Goal: Task Accomplishment & Management: Manage account settings

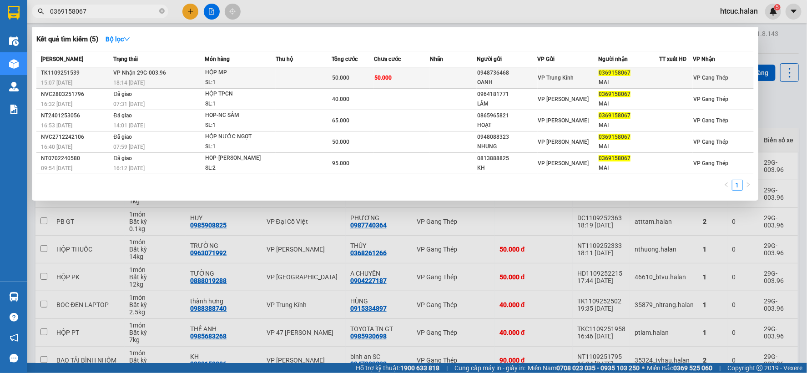
type input "0369158067"
click at [442, 76] on td at bounding box center [453, 77] width 47 height 21
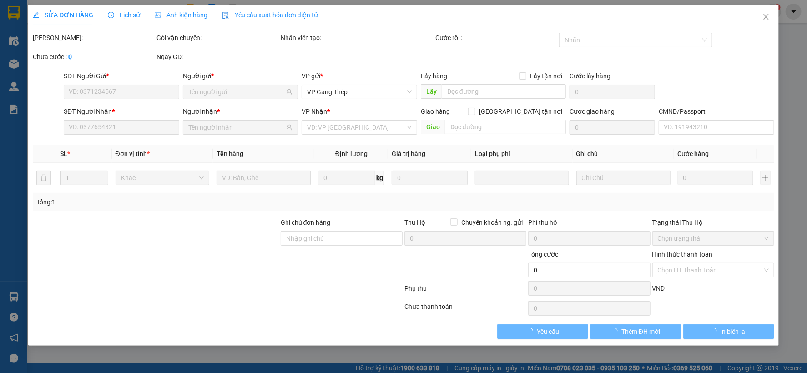
type input "0948736468"
type input "OANH"
type input "0369158067"
type input "MAI"
type input "50.000"
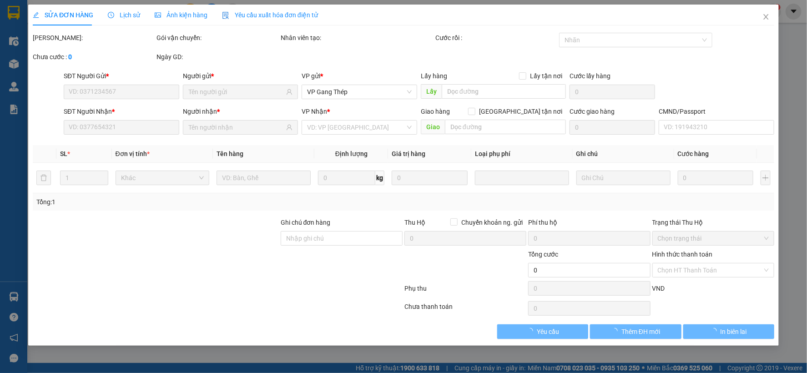
type input "50.000"
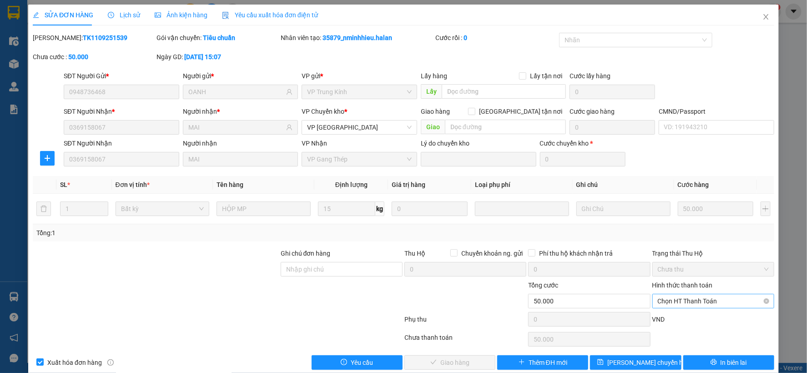
click at [692, 299] on span "Chọn HT Thanh Toán" at bounding box center [713, 301] width 111 height 14
click at [717, 330] on div "Chọn HT Thanh Toán" at bounding box center [714, 339] width 124 height 18
click at [727, 366] on span "In biên lai" at bounding box center [734, 363] width 26 height 10
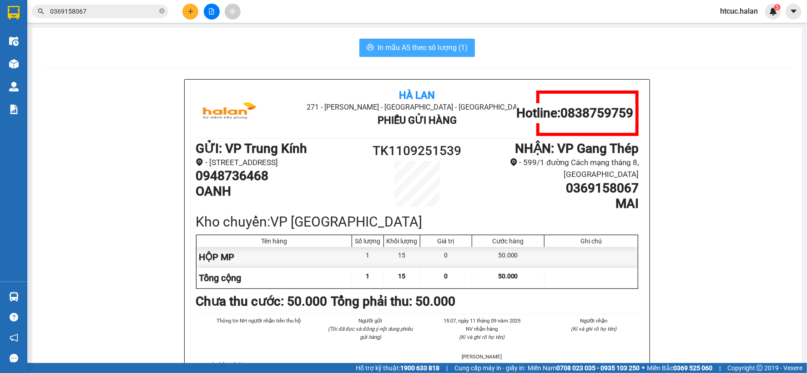
click at [403, 48] on span "In mẫu A5 theo số lượng (1)" at bounding box center [423, 47] width 90 height 11
click at [188, 10] on icon "plus" at bounding box center [190, 11] width 6 height 6
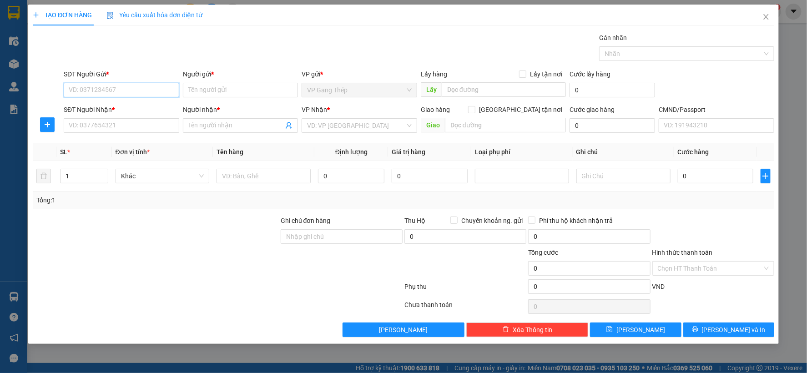
click at [145, 86] on input "SĐT Người Gửi *" at bounding box center [122, 90] width 116 height 15
click at [137, 93] on input "SĐT Người Gửi *" at bounding box center [122, 90] width 116 height 15
drag, startPoint x: 147, startPoint y: 128, endPoint x: 470, endPoint y: 22, distance: 339.2
click at [155, 125] on input "SĐT Người Nhận *" at bounding box center [122, 125] width 116 height 15
type input "0972019251"
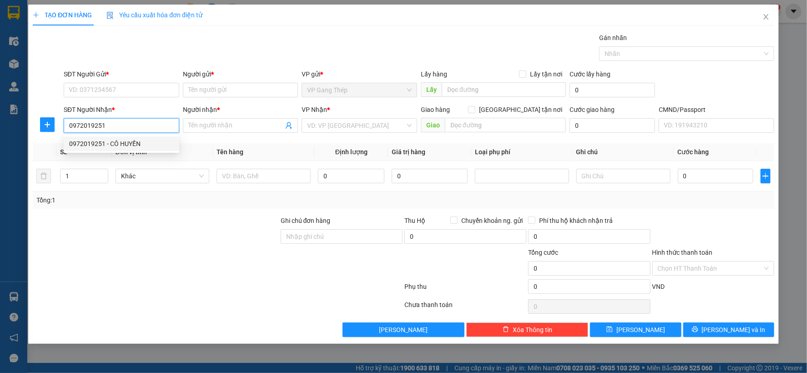
click at [122, 144] on div "0972019251 - CÔ HUYỀN" at bounding box center [121, 144] width 105 height 10
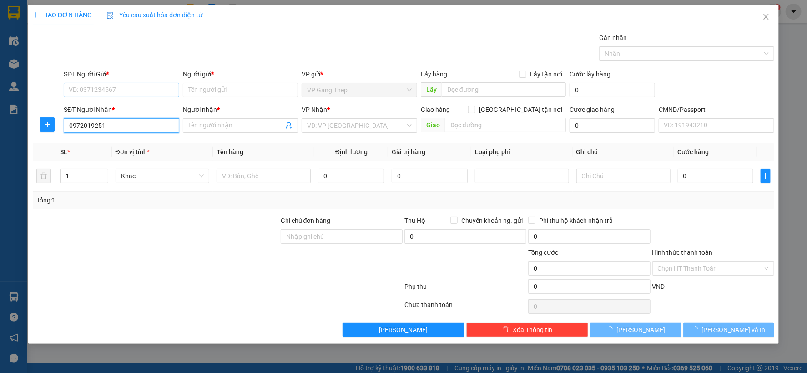
type input "CÔ HUYỀN"
type input "0972019251"
click at [131, 88] on input "SĐT Người Gửi *" at bounding box center [122, 90] width 116 height 15
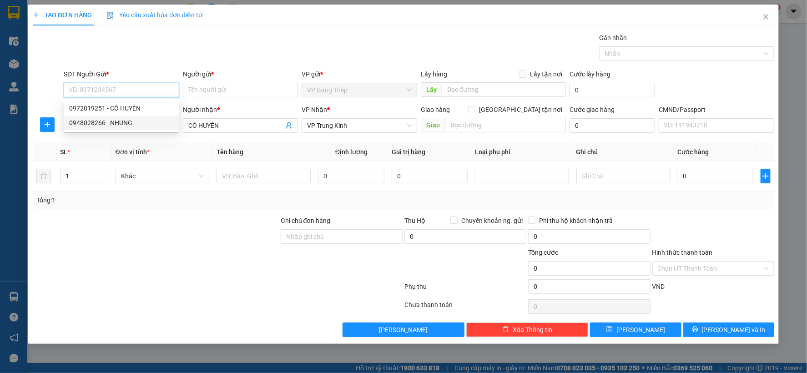
click at [122, 121] on div "0948028266 - NHUNG" at bounding box center [121, 123] width 105 height 10
type input "0948028266"
type input "NHUNG"
click at [49, 128] on icon "plus" at bounding box center [47, 124] width 7 height 7
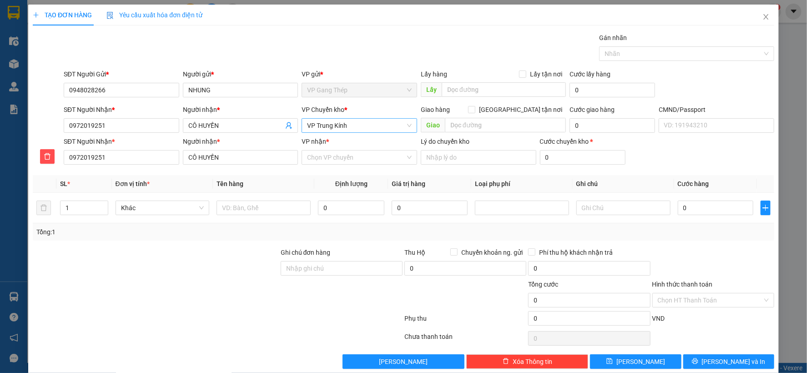
click at [360, 124] on span "VP Trung Kính" at bounding box center [359, 126] width 105 height 14
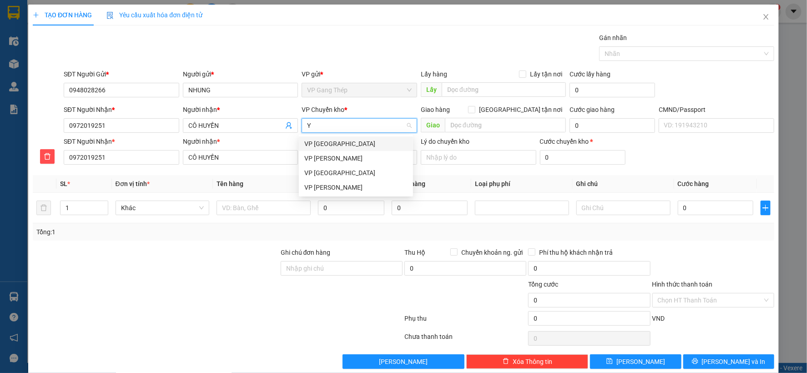
type input "YÊ"
click at [316, 138] on div "VP [GEOGRAPHIC_DATA]" at bounding box center [356, 144] width 114 height 15
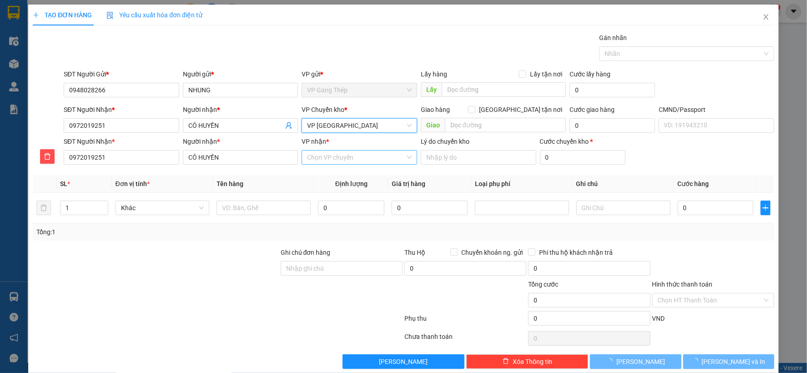
click at [329, 153] on input "VP nhận *" at bounding box center [356, 158] width 98 height 14
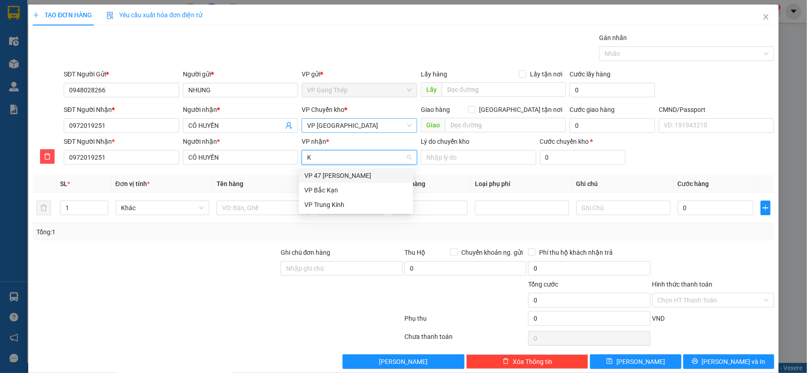
type input "KI"
click at [321, 172] on div "VP Trung Kính" at bounding box center [355, 176] width 103 height 10
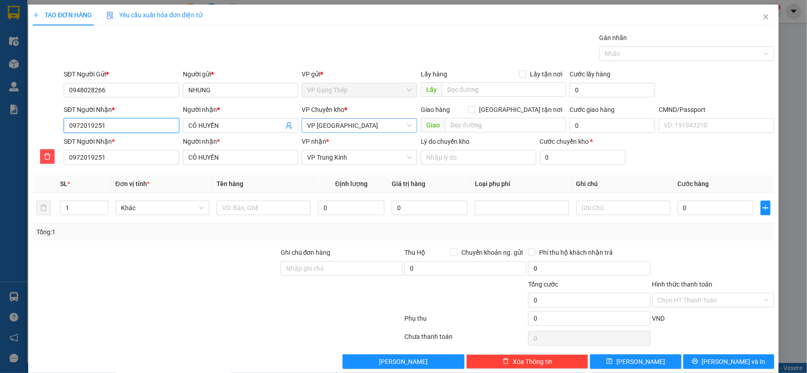
drag, startPoint x: 110, startPoint y: 127, endPoint x: 82, endPoint y: 129, distance: 27.9
click at [42, 142] on form "SĐT Người Gửi * 0948028266 Người gửi * NHUNG VP gửi * VP Gang Thép Lấy hàng Lấy…" at bounding box center [404, 118] width 742 height 99
click at [265, 209] on input "text" at bounding box center [264, 208] width 94 height 15
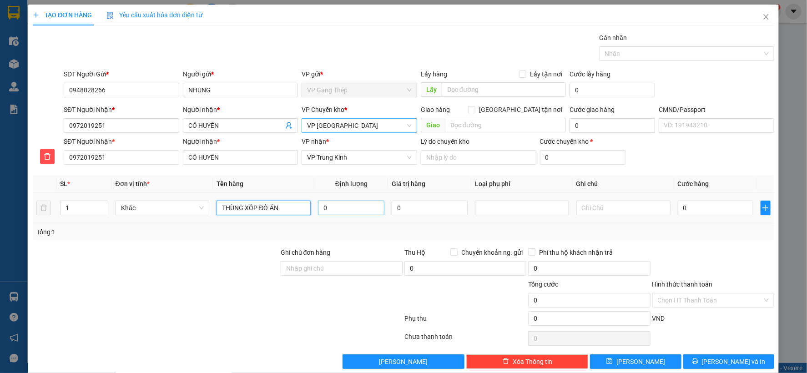
type input "THÙNG XỐP ĐỒ ĂN"
click at [366, 210] on input "0" at bounding box center [351, 208] width 66 height 15
type input "12"
click at [710, 208] on input "0" at bounding box center [716, 208] width 76 height 15
type input "5"
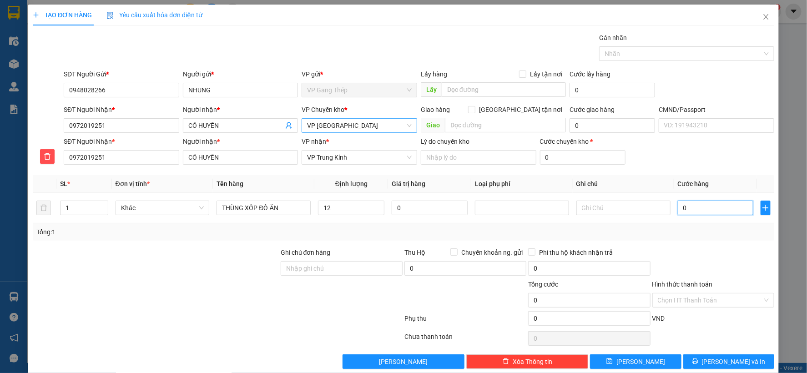
type input "5"
type input "50"
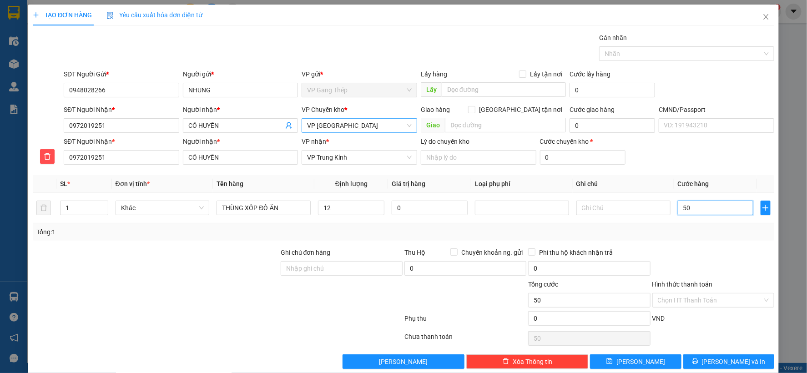
type input "500"
type input "5.000"
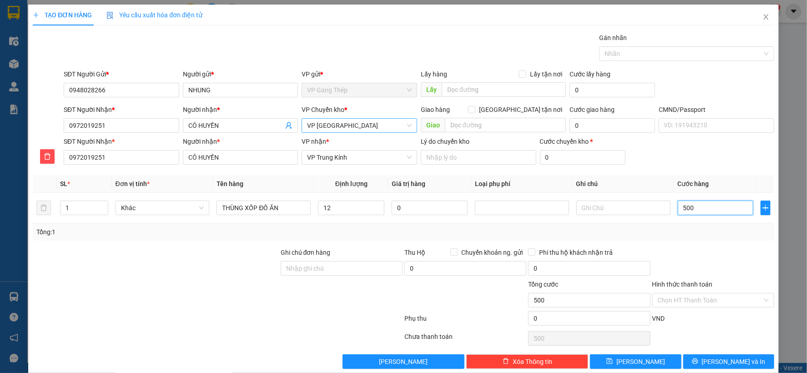
type input "5.000"
type input "50.000"
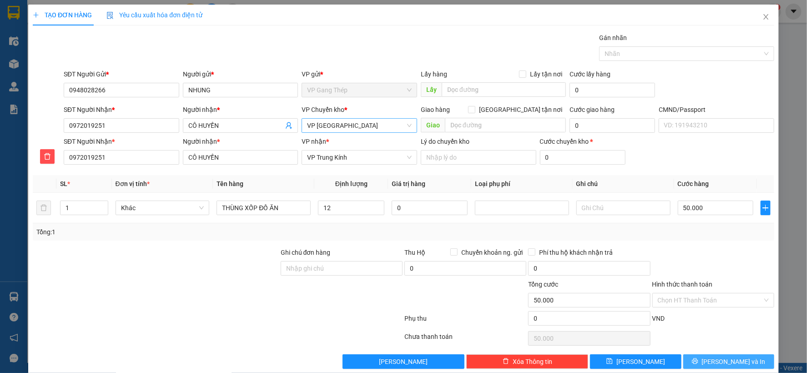
click at [729, 360] on span "[PERSON_NAME] và In" at bounding box center [734, 362] width 64 height 10
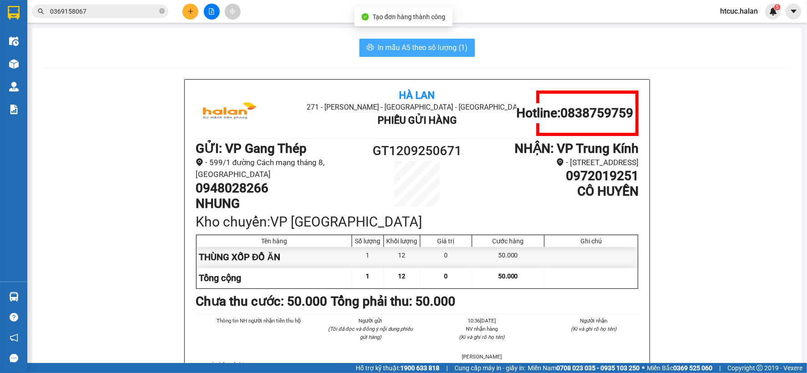
click at [421, 39] on button "In mẫu A5 theo số lượng (1)" at bounding box center [417, 48] width 116 height 18
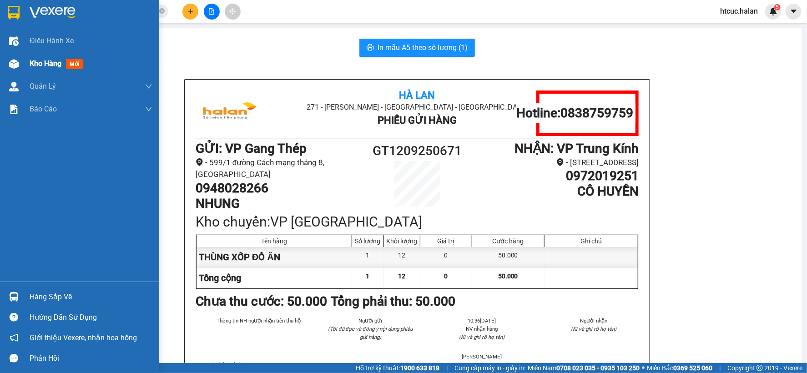
click at [24, 60] on div "Kho hàng mới" at bounding box center [79, 63] width 159 height 23
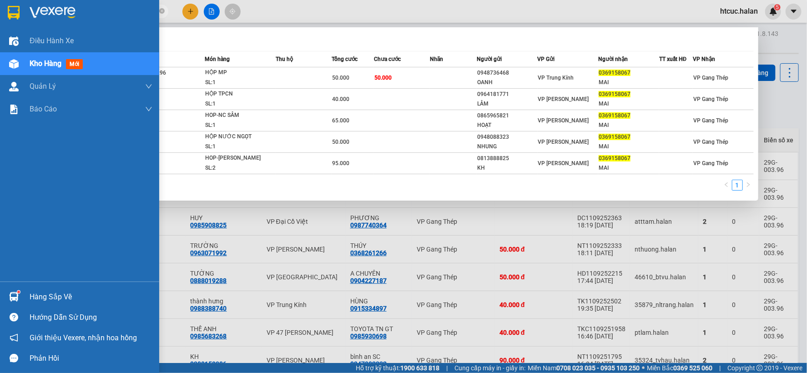
drag, startPoint x: 99, startPoint y: 11, endPoint x: 16, endPoint y: 14, distance: 82.4
click at [16, 14] on section "Kết quả tìm kiếm ( 5 ) Bộ lọc Mã ĐH Trạng thái Món hàng Thu hộ Tổng cước Chưa c…" at bounding box center [403, 186] width 807 height 373
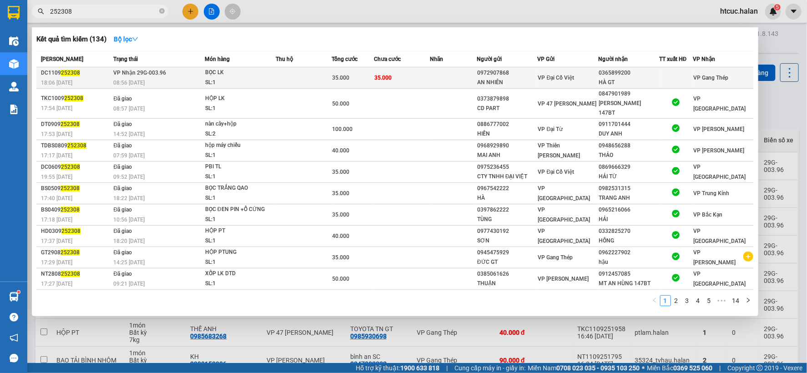
type input "252308"
click at [411, 74] on td "35.000" at bounding box center [402, 77] width 56 height 21
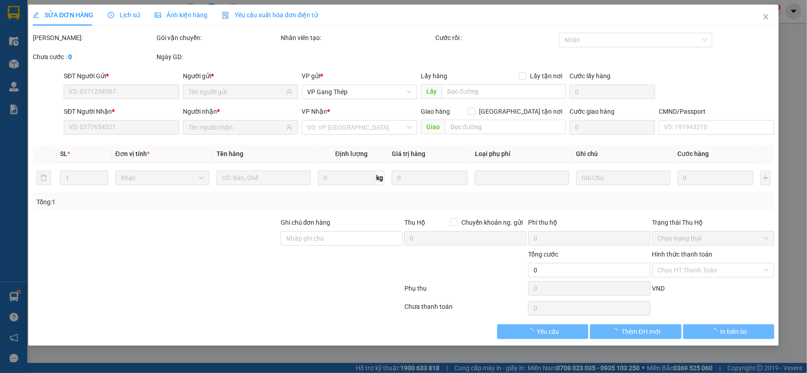
type input "0972907868"
type input "AN NHIÊN"
type input "0365899200"
type input "HÀ GT"
type input "35.000"
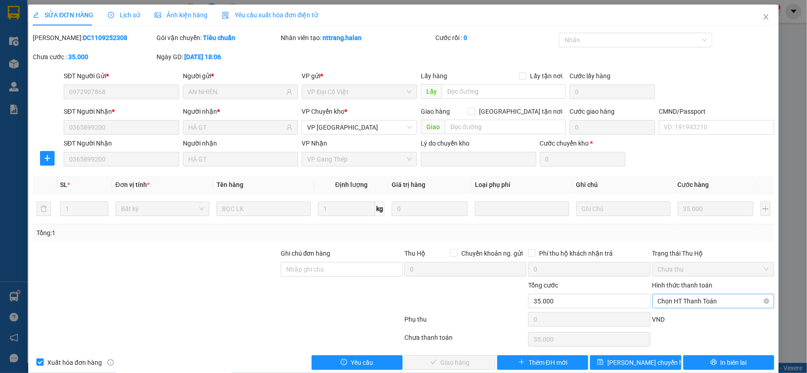
click at [694, 299] on span "Chọn HT Thanh Toán" at bounding box center [713, 301] width 111 height 14
click at [689, 224] on div "Tại văn phòng" at bounding box center [707, 225] width 110 height 10
type input "0"
click at [458, 359] on span "Giao hàng" at bounding box center [454, 363] width 29 height 10
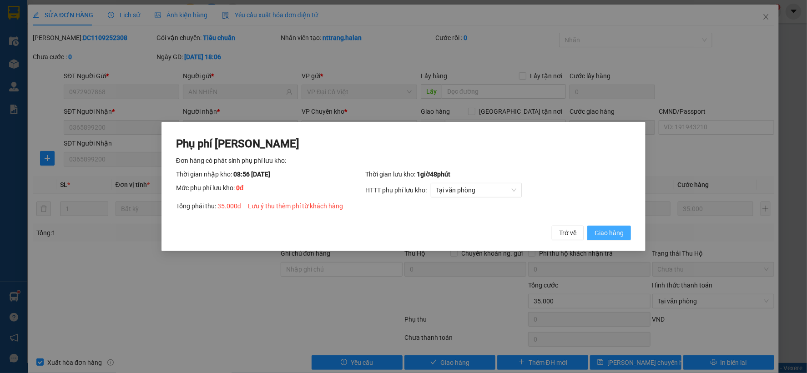
click at [622, 234] on span "Giao hàng" at bounding box center [609, 233] width 29 height 10
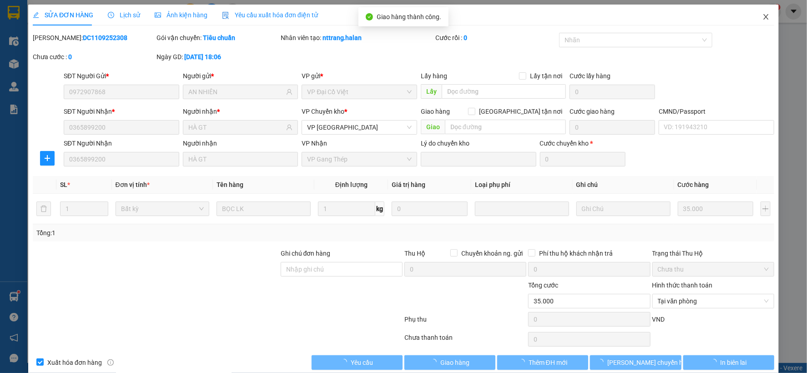
click at [763, 14] on icon "close" at bounding box center [766, 16] width 7 height 7
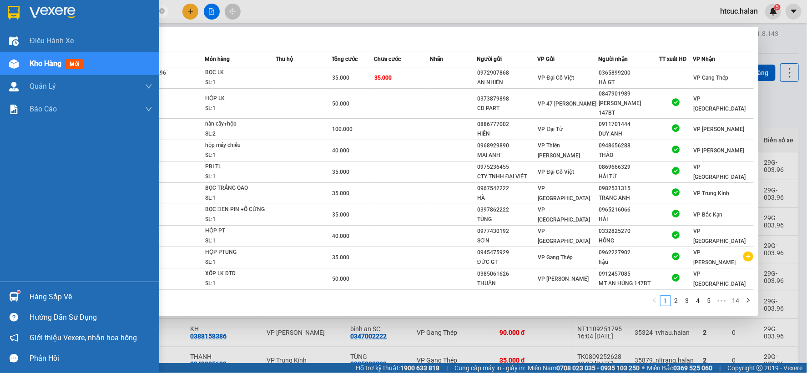
drag, startPoint x: 94, startPoint y: 11, endPoint x: 0, endPoint y: 25, distance: 95.1
click at [0, 25] on section "Kết quả tìm kiếm ( 134 ) Bộ lọc Mã ĐH Trạng thái Món hàng Thu hộ Tổng cước Chưa…" at bounding box center [403, 186] width 807 height 373
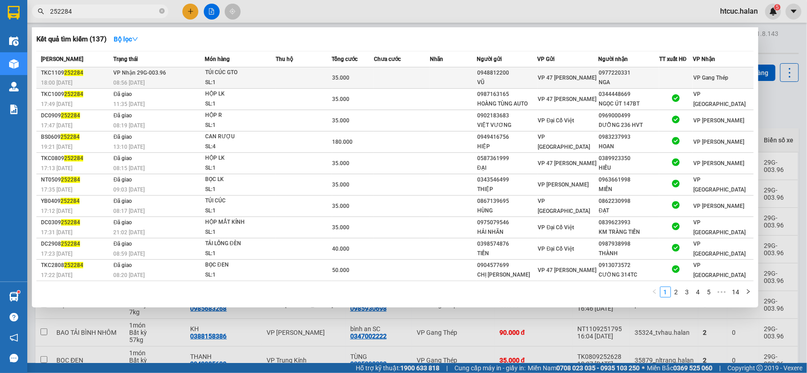
type input "252284"
click at [370, 81] on div "35.000" at bounding box center [353, 78] width 41 height 10
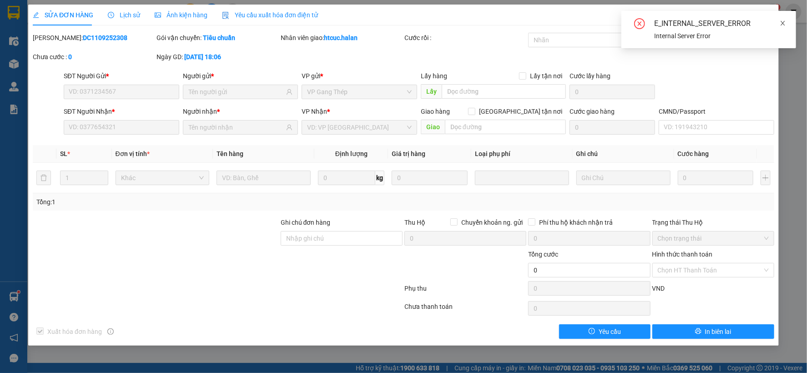
click at [786, 23] on icon "close" at bounding box center [783, 23] width 6 height 6
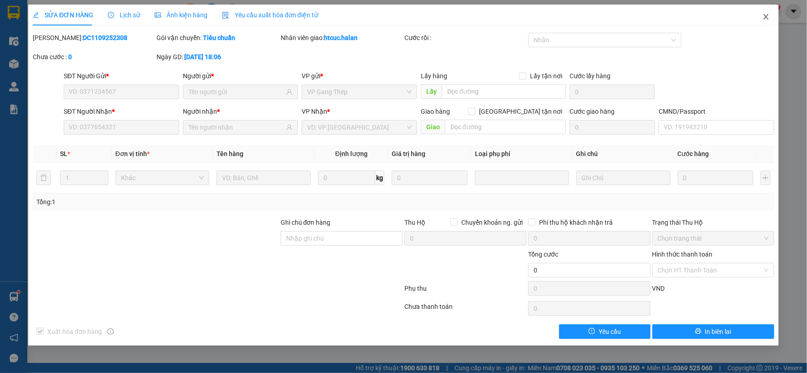
click at [770, 15] on span "Close" at bounding box center [766, 17] width 25 height 25
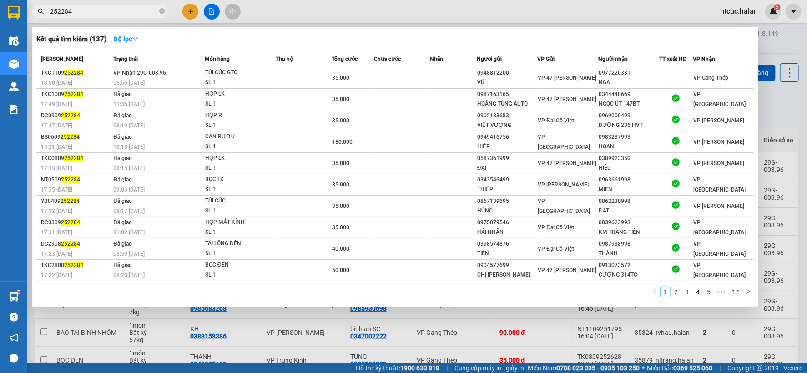
click at [131, 11] on input "252284" at bounding box center [103, 11] width 107 height 10
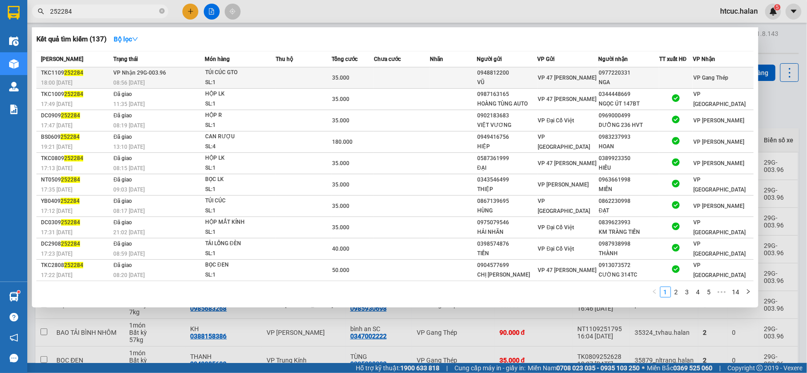
click at [405, 75] on td at bounding box center [402, 77] width 56 height 21
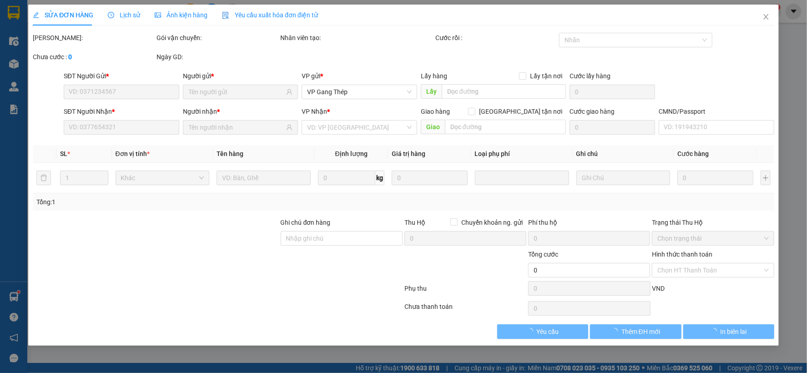
type input "0948812200"
type input "VŨ"
type input "0977220331"
type input "NGA"
type input "35.000"
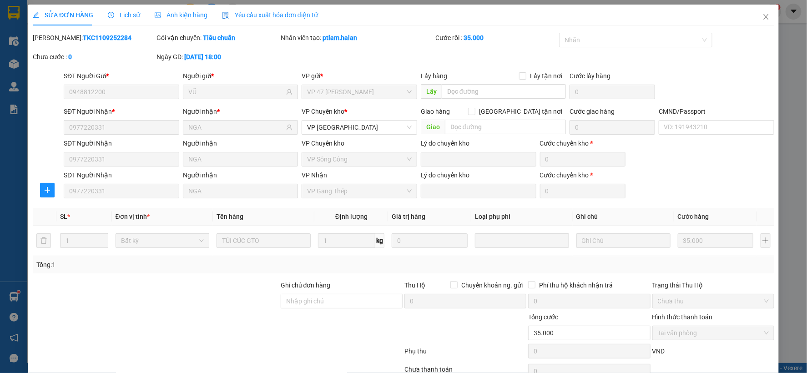
scroll to position [46, 0]
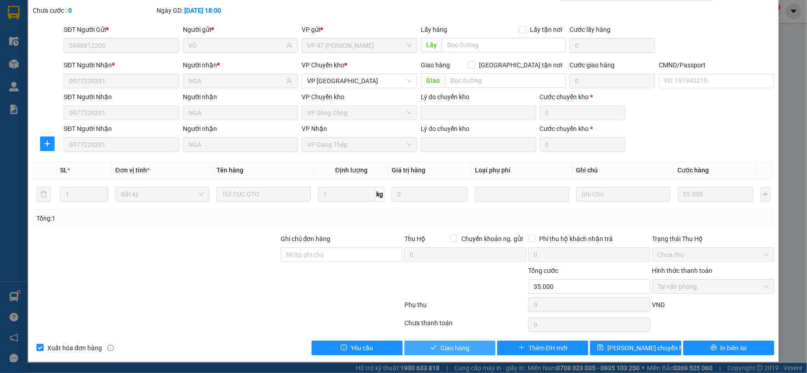
click at [448, 351] on span "Giao hàng" at bounding box center [454, 348] width 29 height 10
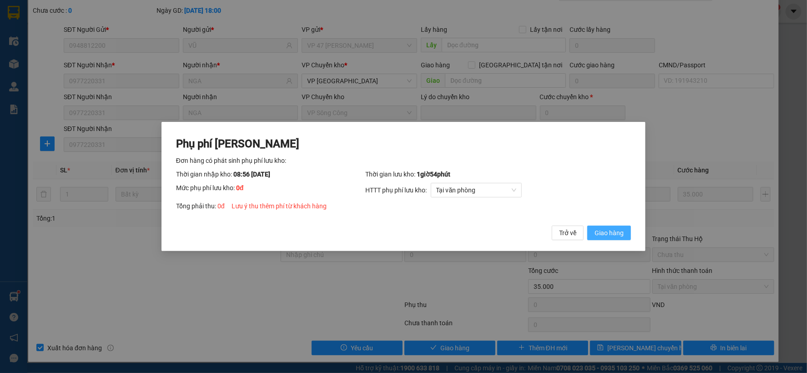
click at [617, 233] on span "Giao hàng" at bounding box center [609, 233] width 29 height 10
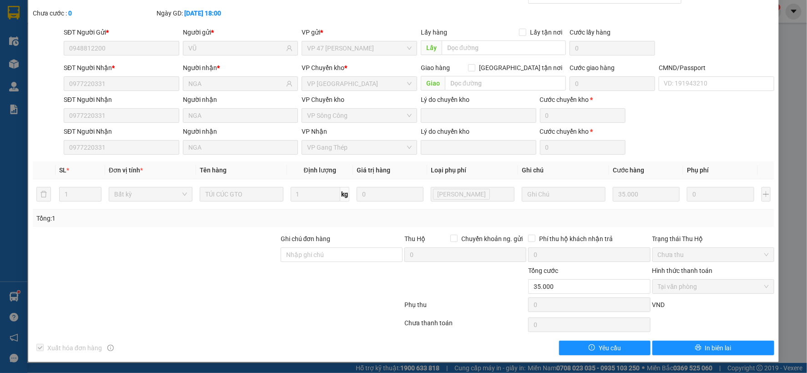
scroll to position [0, 0]
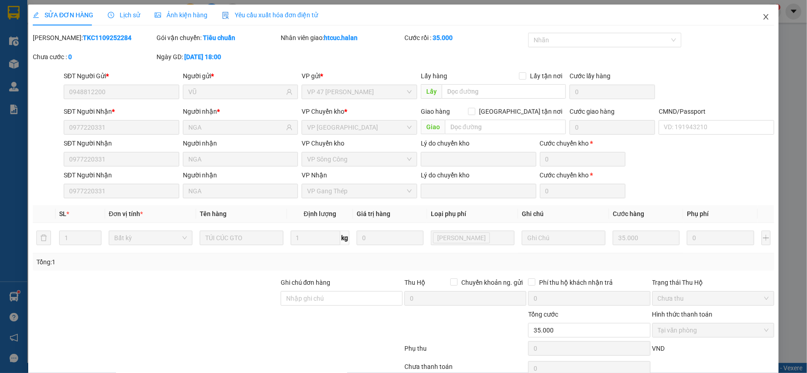
click at [763, 20] on icon "close" at bounding box center [766, 16] width 7 height 7
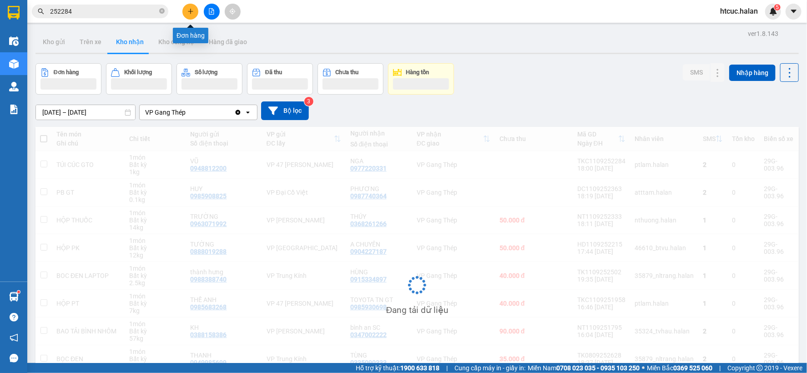
click at [191, 11] on icon "plus" at bounding box center [190, 11] width 5 height 0
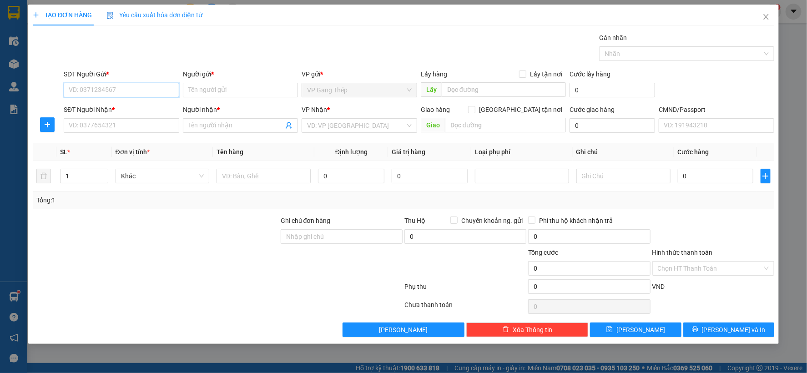
drag, startPoint x: 140, startPoint y: 92, endPoint x: 605, endPoint y: 1, distance: 473.9
click at [142, 92] on input "SĐT Người Gửi *" at bounding box center [122, 90] width 116 height 15
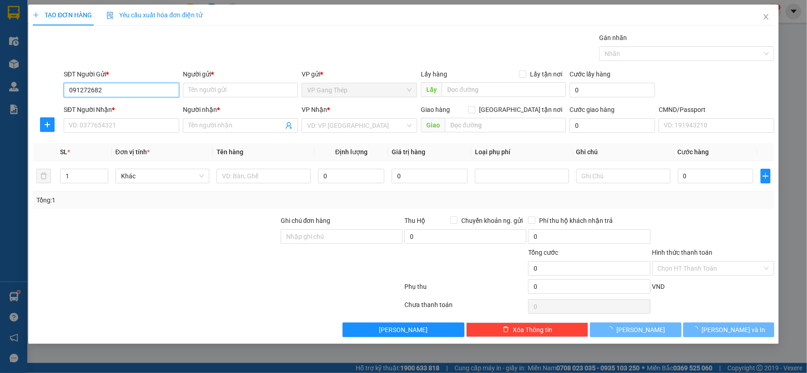
type input "0912726822"
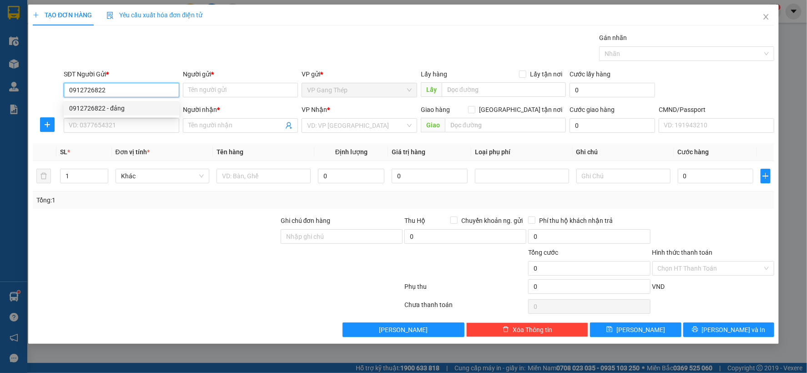
click at [113, 108] on div "0912726822 - đảng" at bounding box center [121, 108] width 105 height 10
type input "đảng"
type input "0912726822"
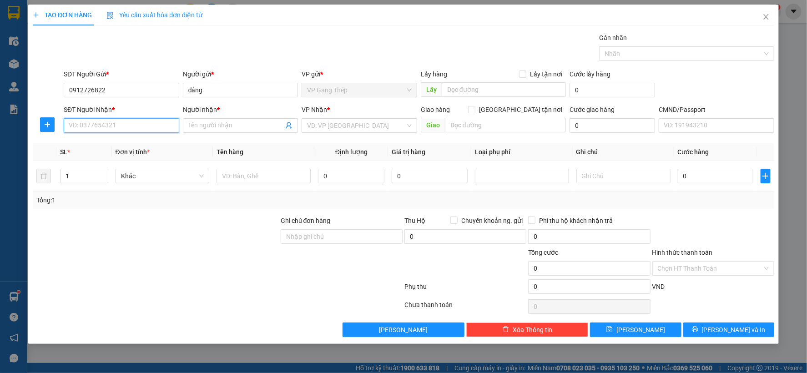
click at [127, 122] on input "SĐT Người Nhận *" at bounding box center [122, 125] width 116 height 15
click at [106, 158] on div "0972686866 - YẾN" at bounding box center [121, 158] width 105 height 10
type input "0972686866"
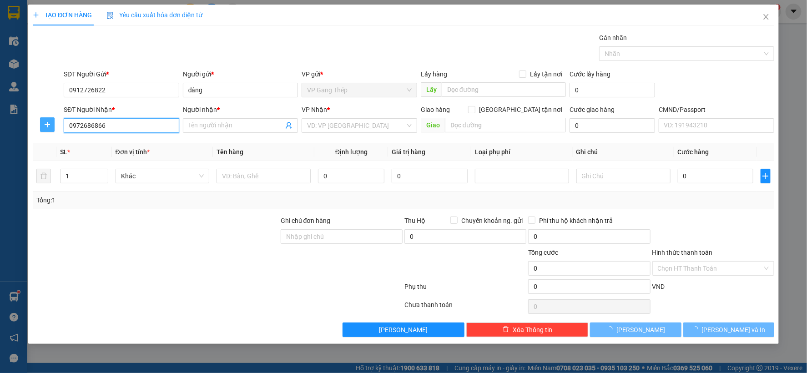
type input "YẾN"
click at [43, 124] on span "plus" at bounding box center [48, 124] width 14 height 7
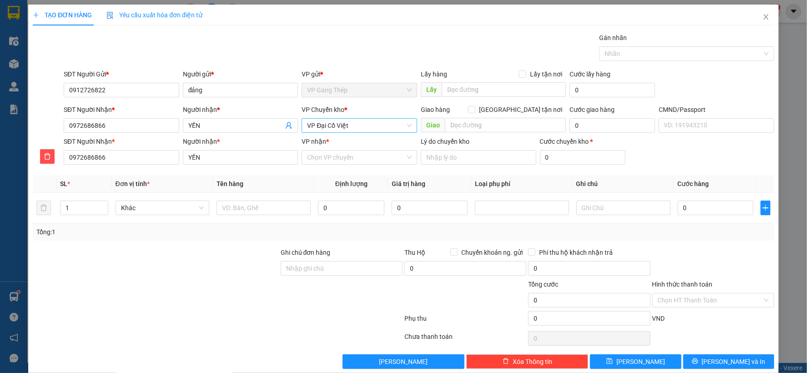
click at [344, 124] on span "VP Đại Cồ Việt" at bounding box center [359, 126] width 105 height 14
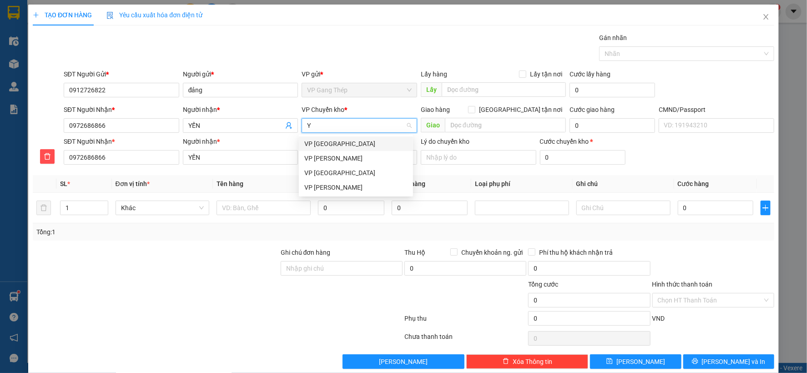
type input "YÊ"
click at [328, 143] on div "VP [GEOGRAPHIC_DATA]" at bounding box center [355, 144] width 103 height 10
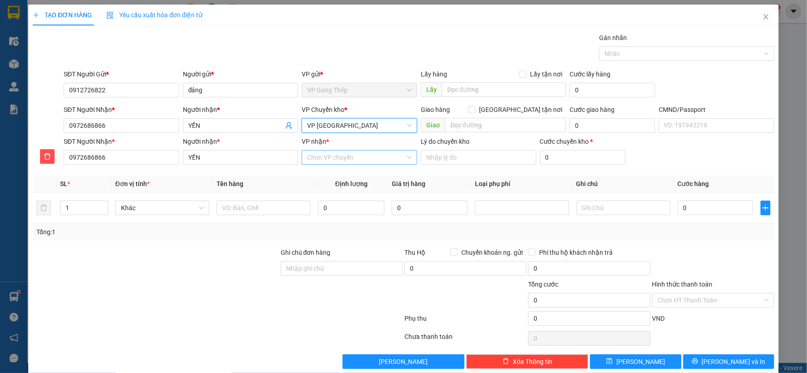
click at [333, 160] on input "VP nhận *" at bounding box center [356, 158] width 98 height 14
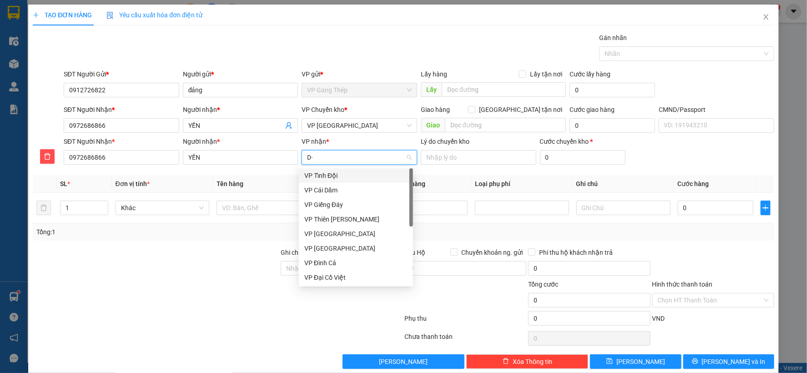
type input "D"
type input "ĐA"
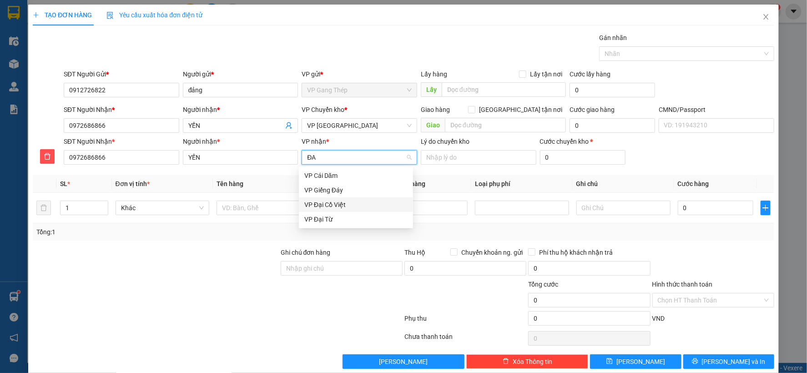
click at [324, 202] on div "VP Đại Cồ Việt" at bounding box center [355, 205] width 103 height 10
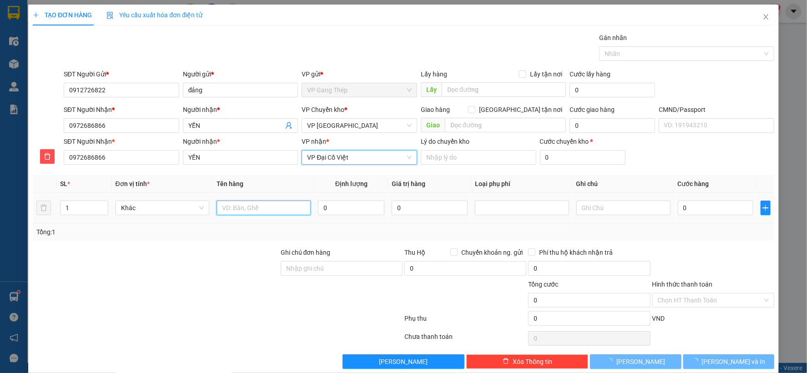
click at [269, 212] on input "text" at bounding box center [264, 208] width 94 height 15
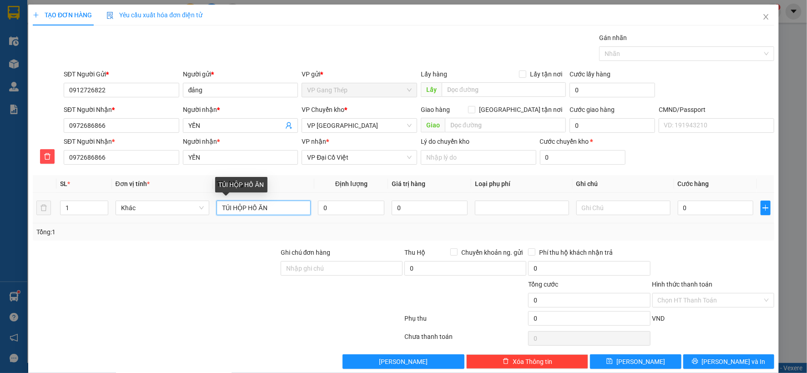
click at [249, 205] on input "TÚI HỘP HỒ ĂN" at bounding box center [264, 208] width 94 height 15
type input "TÚI HỘP ĐỒ ĂN"
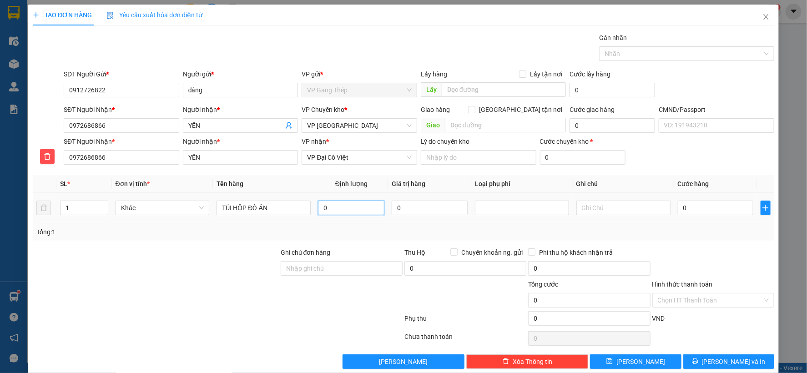
click at [360, 203] on input "0" at bounding box center [351, 208] width 66 height 15
type input "4"
click at [692, 203] on input "0" at bounding box center [716, 208] width 76 height 15
click at [713, 299] on input "Hình thức thanh toán" at bounding box center [710, 301] width 105 height 14
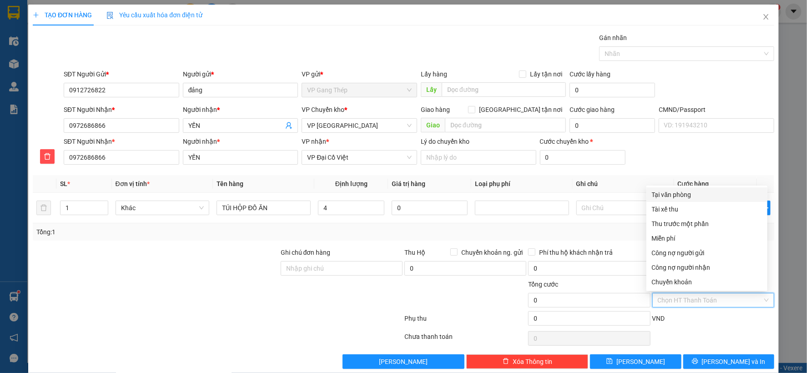
click at [684, 190] on div "Tại văn phòng" at bounding box center [707, 195] width 110 height 10
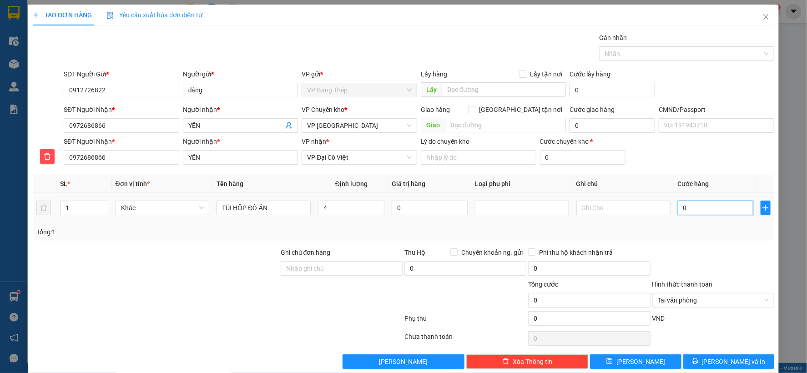
click at [693, 207] on input "0" at bounding box center [716, 208] width 76 height 15
type input "4"
type input "40"
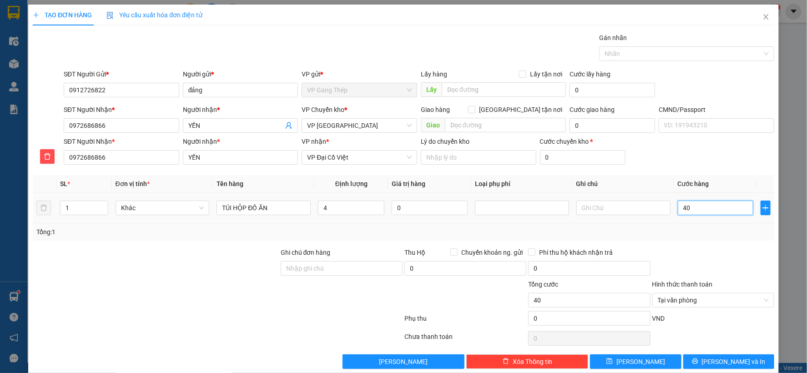
type input "400"
type input "4.000"
type input "40.000"
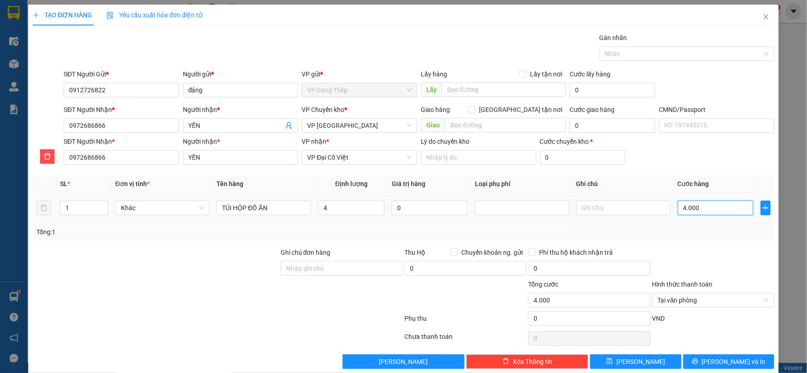
type input "40.000"
click at [724, 358] on span "[PERSON_NAME] và In" at bounding box center [734, 362] width 64 height 10
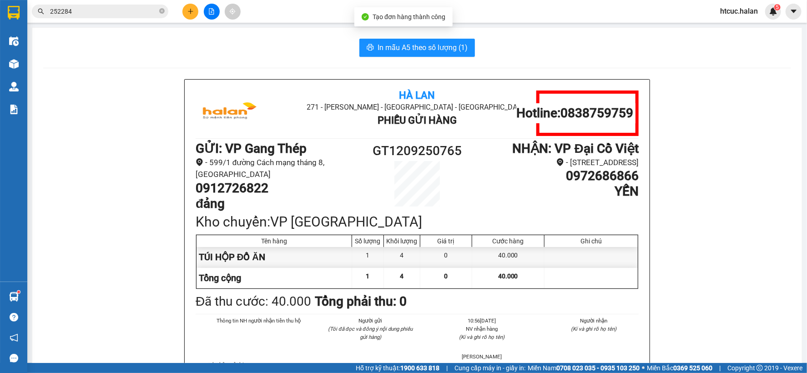
click at [428, 53] on button "In mẫu A5 theo số lượng (1)" at bounding box center [417, 48] width 116 height 18
click at [189, 9] on icon "plus" at bounding box center [190, 11] width 6 height 6
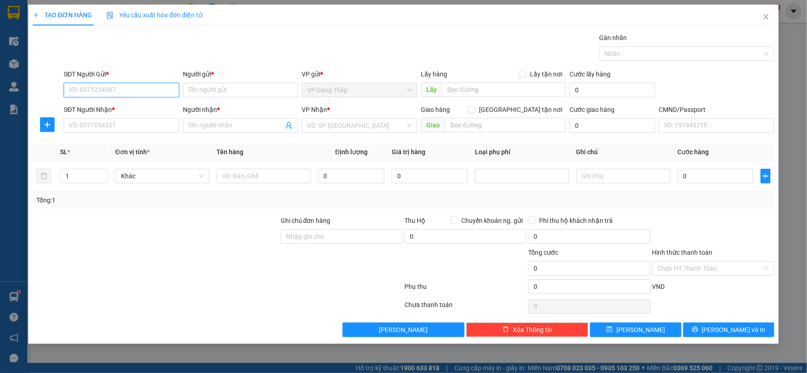
click at [147, 90] on input "SĐT Người Gửi *" at bounding box center [122, 90] width 116 height 15
type input "0915954755"
click at [115, 108] on div "0915954755 - LÊ" at bounding box center [121, 108] width 105 height 10
type input "LÊ"
type input "0915954755"
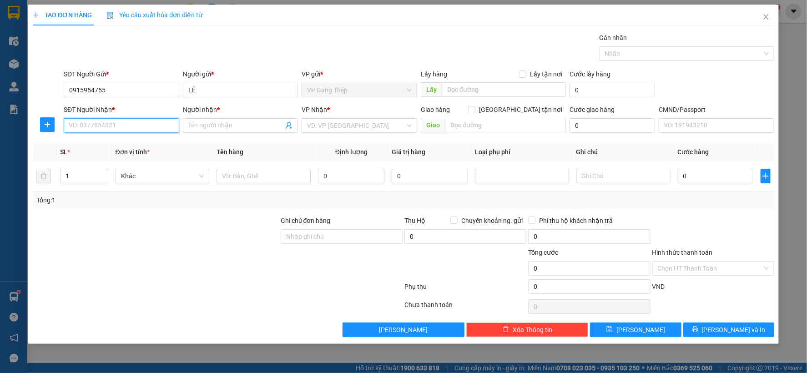
click at [114, 127] on input "SĐT Người Nhận *" at bounding box center [122, 125] width 116 height 15
click at [111, 143] on div "0912329769 - LIÊN" at bounding box center [121, 144] width 105 height 10
type input "0912329769"
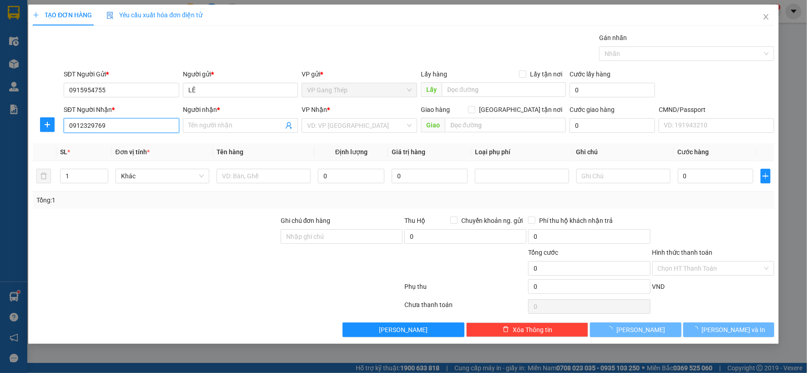
type input "LIÊN"
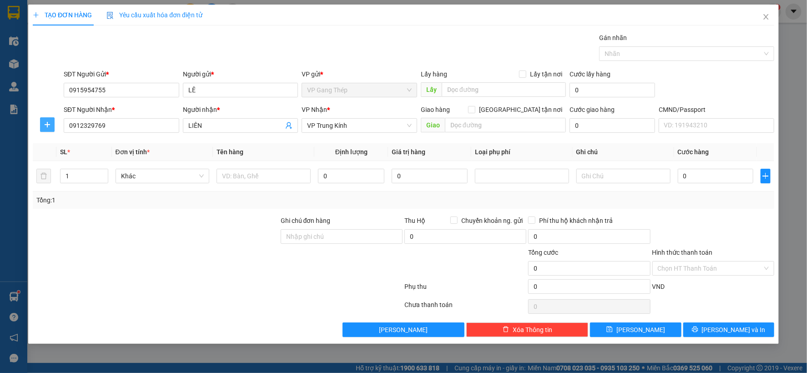
click at [48, 126] on icon "plus" at bounding box center [47, 124] width 7 height 7
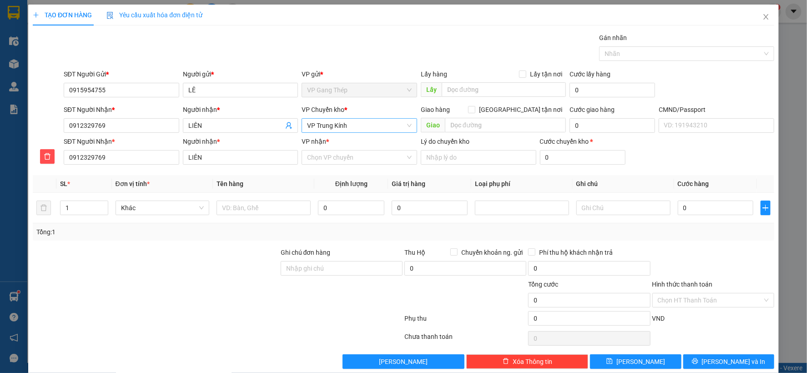
click at [333, 125] on span "VP Trung Kính" at bounding box center [359, 126] width 105 height 14
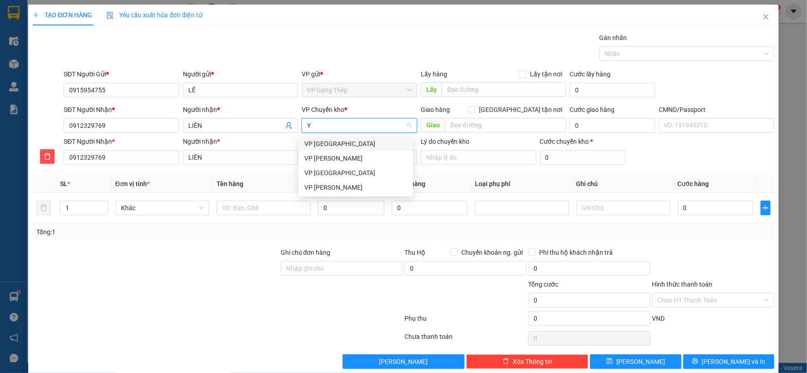
type input "YÊ"
click at [313, 149] on div "VP [GEOGRAPHIC_DATA]" at bounding box center [356, 144] width 114 height 15
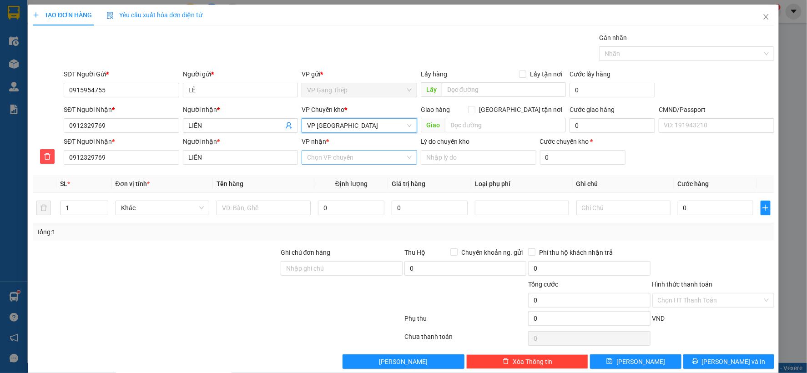
click at [326, 159] on input "VP nhận *" at bounding box center [356, 158] width 98 height 14
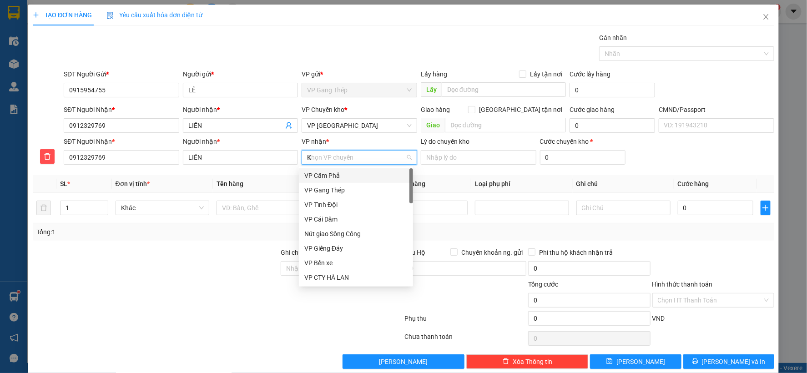
type input "KI"
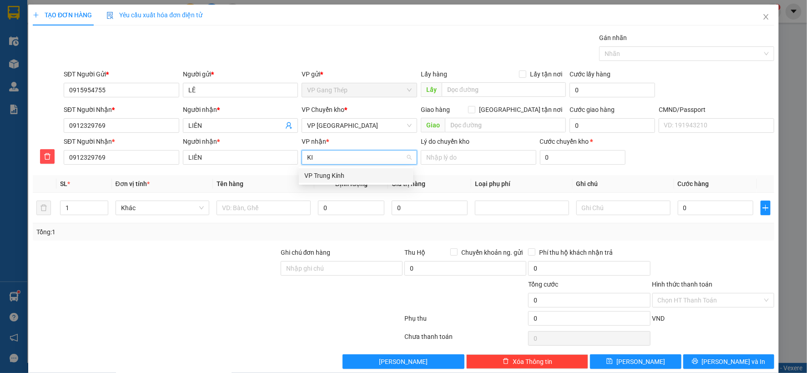
click at [315, 179] on div "VP Trung Kính" at bounding box center [355, 176] width 103 height 10
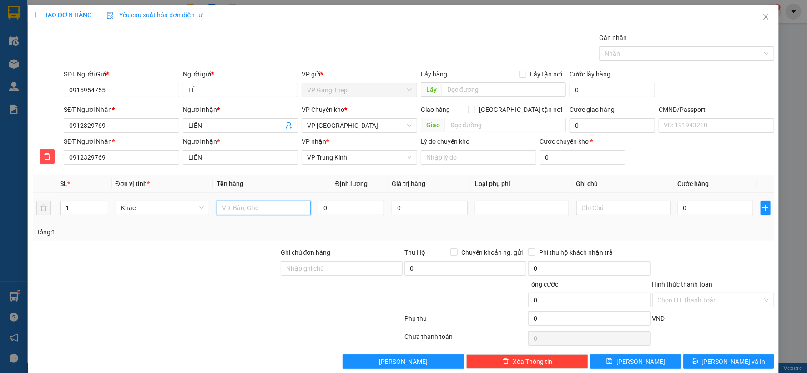
click at [262, 210] on input "text" at bounding box center [264, 208] width 94 height 15
type input "HỘP CHÈ"
click at [354, 202] on input "0" at bounding box center [351, 208] width 66 height 15
type input "2.2"
click at [690, 209] on input "0" at bounding box center [716, 208] width 76 height 15
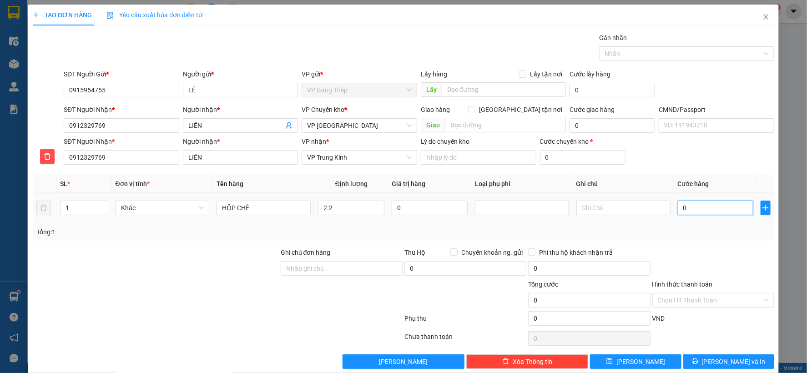
type input "4"
type input "40"
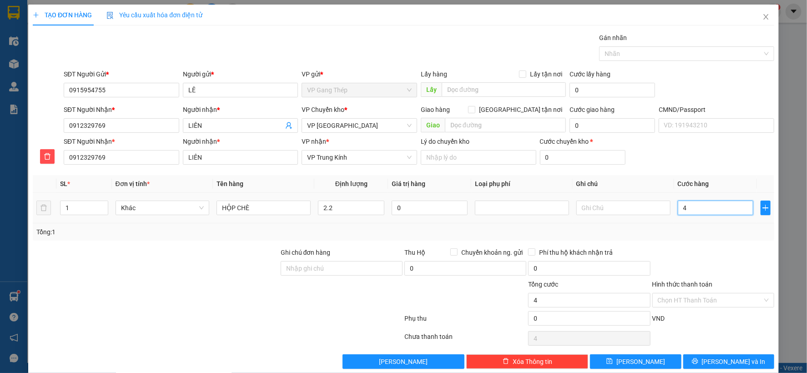
type input "40"
type input "400"
type input "4.000"
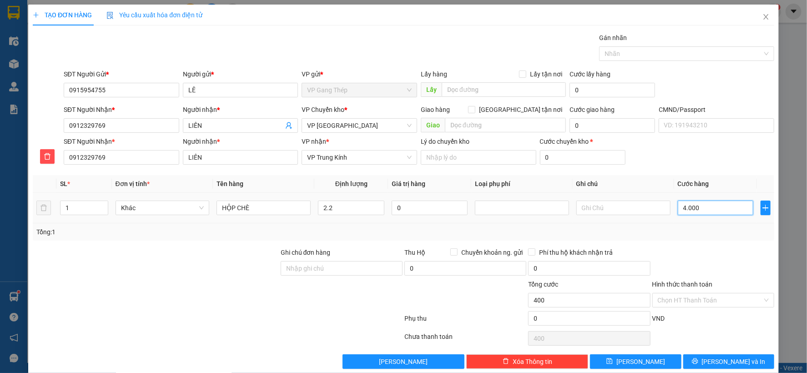
type input "4.000"
type input "40.000"
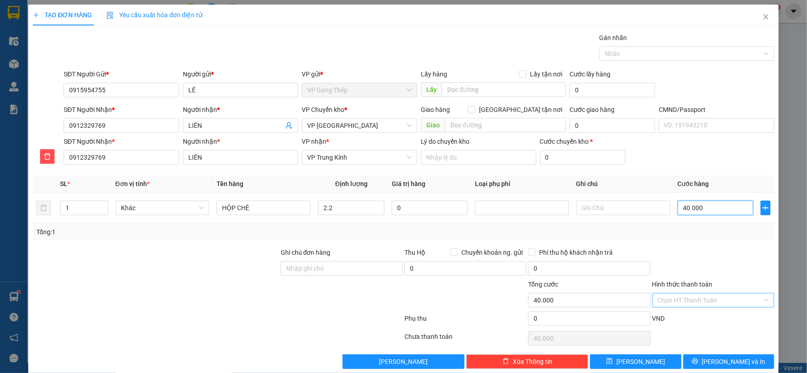
type input "40.000"
click at [679, 301] on input "Hình thức thanh toán" at bounding box center [710, 301] width 105 height 14
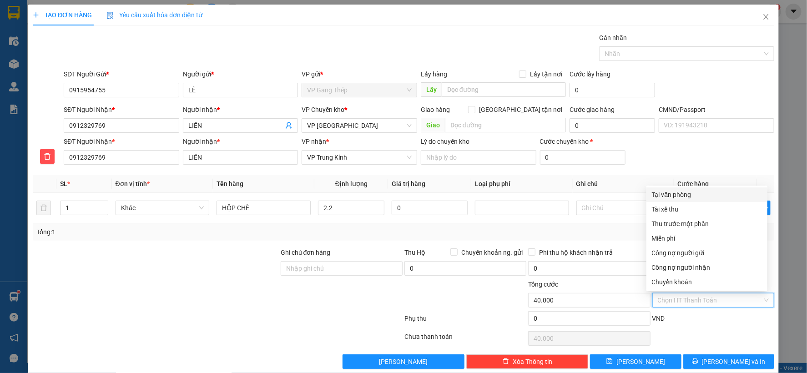
click at [681, 197] on div "Tại văn phòng" at bounding box center [707, 195] width 110 height 10
type input "0"
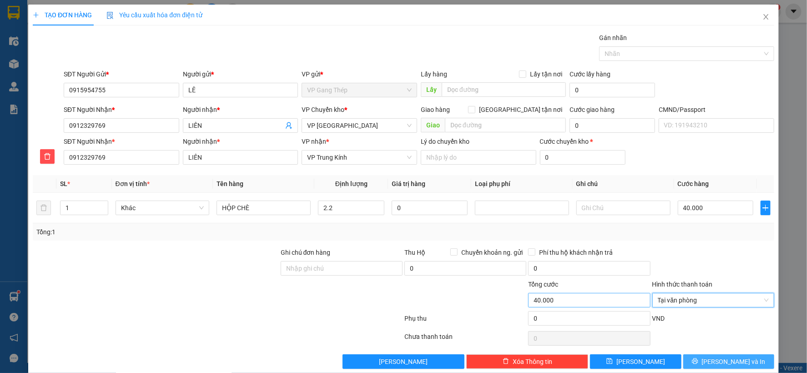
click at [699, 360] on icon "printer" at bounding box center [695, 361] width 6 height 6
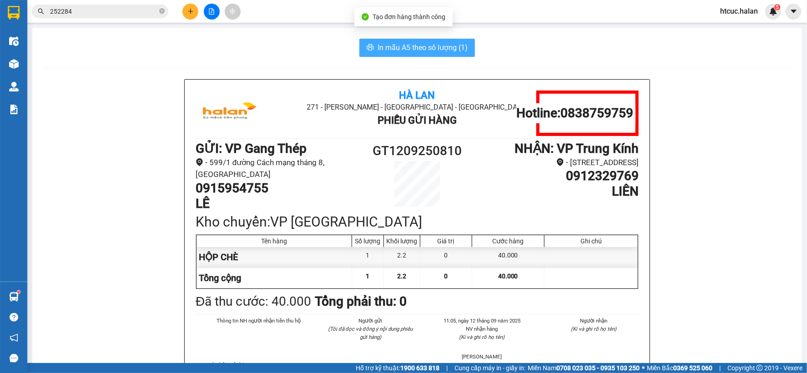
click at [400, 48] on span "In mẫu A5 theo số lượng (1)" at bounding box center [423, 47] width 90 height 11
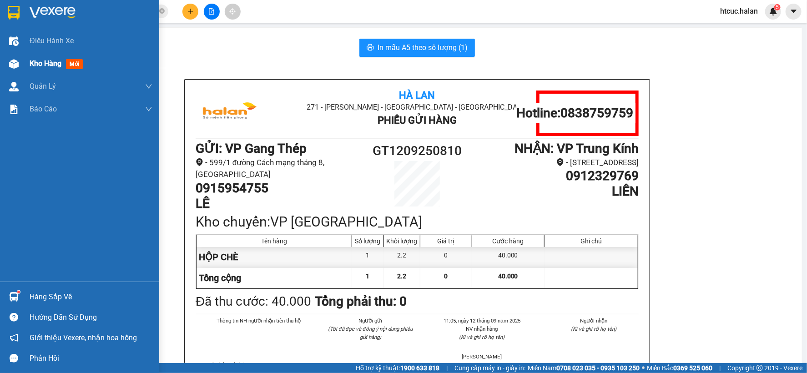
click at [15, 62] on img at bounding box center [14, 64] width 10 height 10
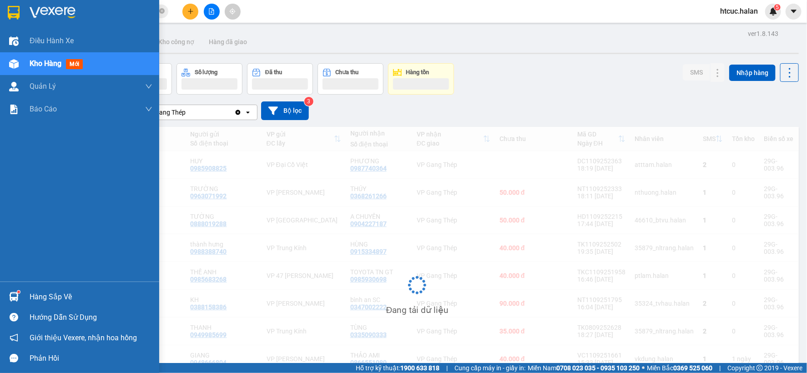
click at [39, 294] on div "Hàng sắp về" at bounding box center [91, 297] width 123 height 14
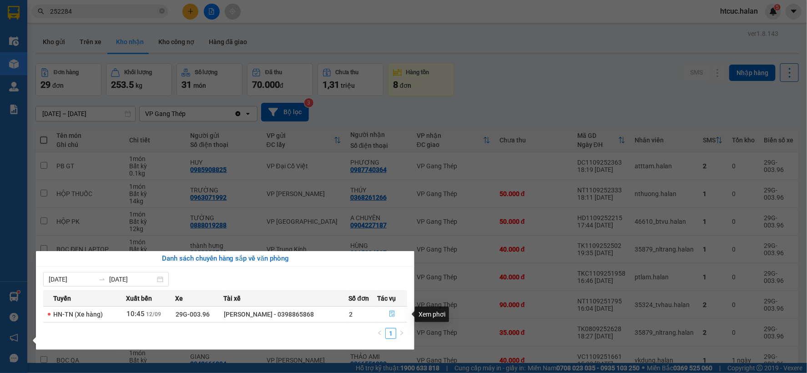
click at [388, 316] on button "button" at bounding box center [392, 314] width 29 height 15
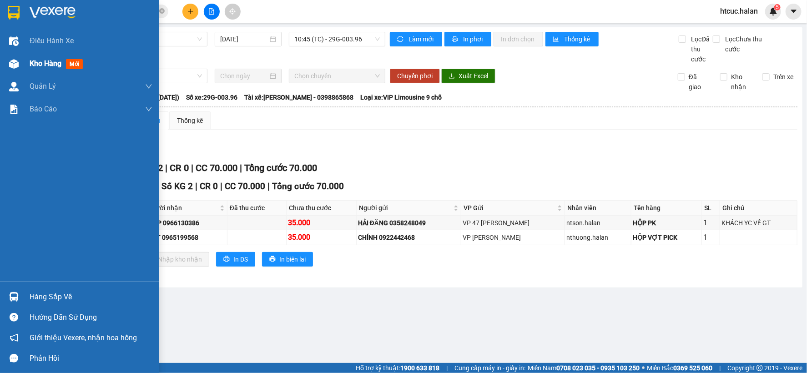
click at [15, 60] on img at bounding box center [14, 64] width 10 height 10
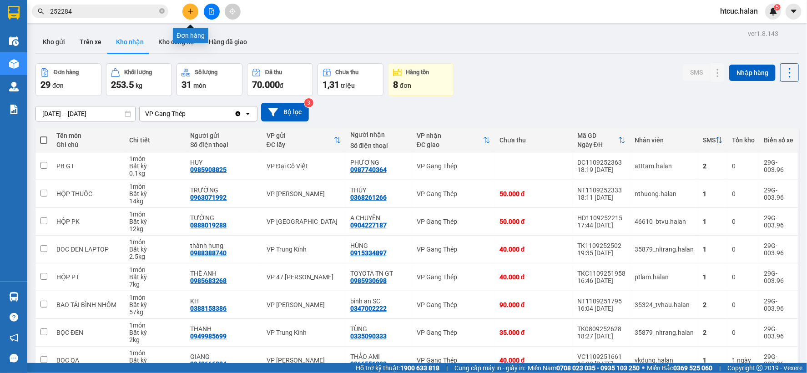
click at [190, 11] on icon "plus" at bounding box center [190, 11] width 5 height 0
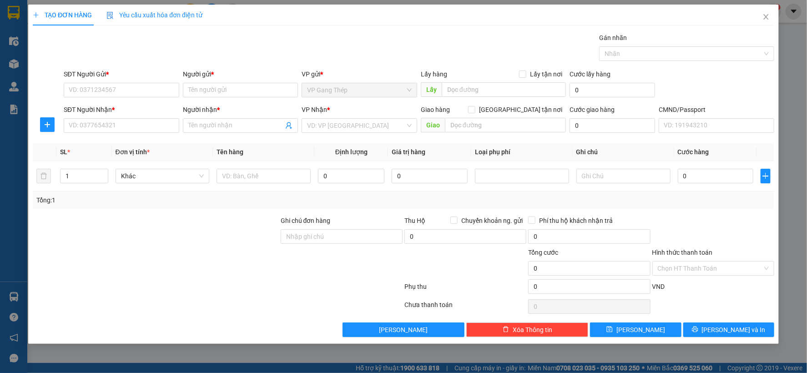
click at [127, 81] on div "SĐT Người Gửi *" at bounding box center [122, 76] width 116 height 14
click at [128, 86] on input "SĐT Người Gửi *" at bounding box center [122, 90] width 116 height 15
type input "0977335665"
click at [121, 111] on div "0977335665 - PHƯỢNG" at bounding box center [121, 108] width 105 height 10
type input "PHƯỢNG"
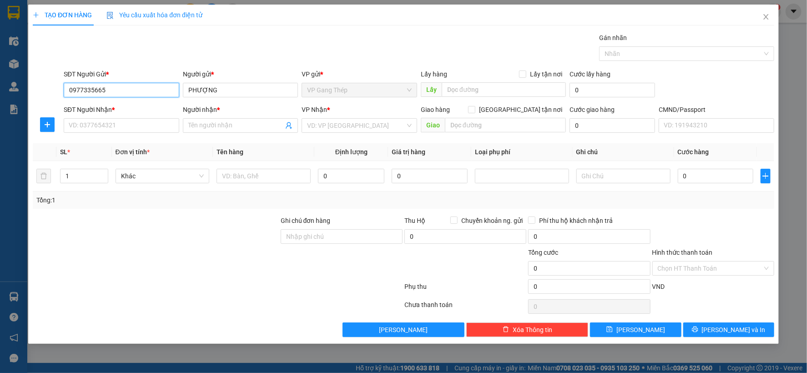
type input "0977335665"
click at [476, 113] on span at bounding box center [471, 109] width 7 height 7
click at [475, 112] on input "[GEOGRAPHIC_DATA] tận nơi" at bounding box center [471, 109] width 6 height 6
checkbox input "true"
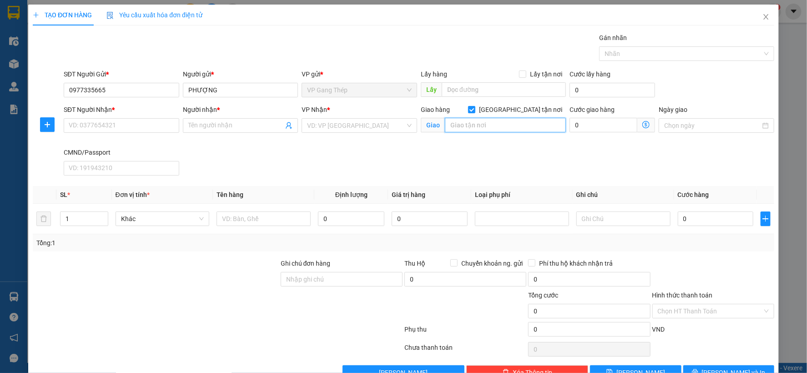
click at [485, 124] on input "text" at bounding box center [505, 125] width 121 height 15
click at [542, 121] on input "SỐ 2 NGÕ 1 [PERSON_NAME]" at bounding box center [505, 125] width 121 height 15
type input "[STREET_ADDRESS]"
click at [358, 130] on input "search" at bounding box center [356, 126] width 98 height 14
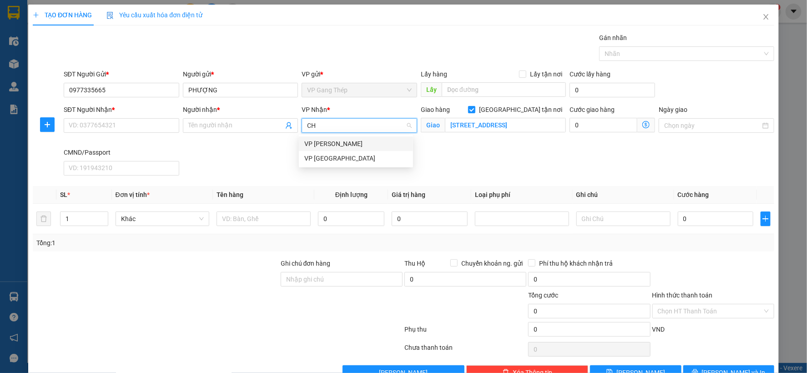
type input "CHÍ"
drag, startPoint x: 334, startPoint y: 143, endPoint x: 421, endPoint y: 124, distance: 88.9
click at [337, 142] on div "VP [PERSON_NAME]" at bounding box center [355, 144] width 103 height 10
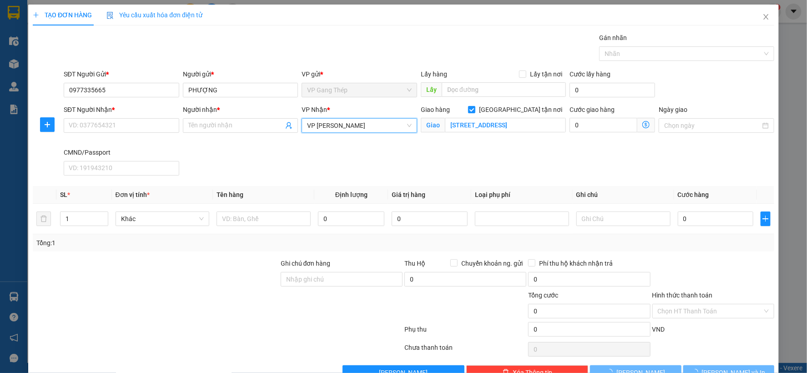
click at [643, 122] on icon "dollar-circle" at bounding box center [646, 124] width 7 height 7
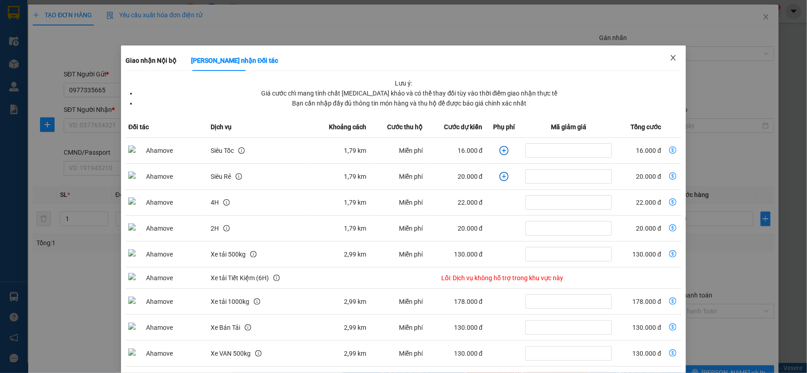
click at [670, 57] on icon "close" at bounding box center [673, 57] width 7 height 7
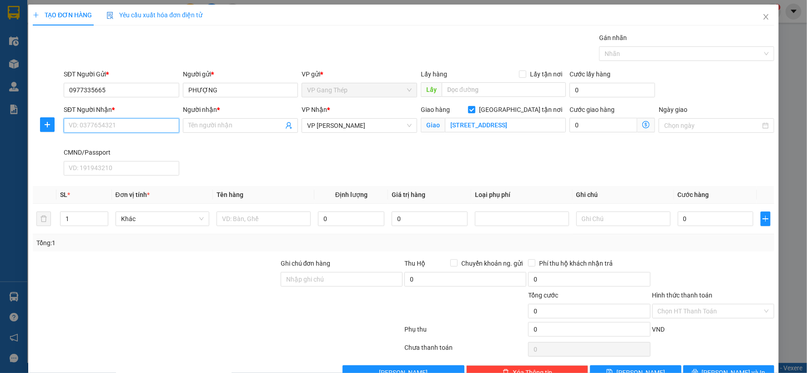
click at [114, 126] on input "SĐT Người Nhận *" at bounding box center [122, 125] width 116 height 15
type input "0914996168"
click at [228, 126] on input "Người nhận *" at bounding box center [236, 126] width 96 height 10
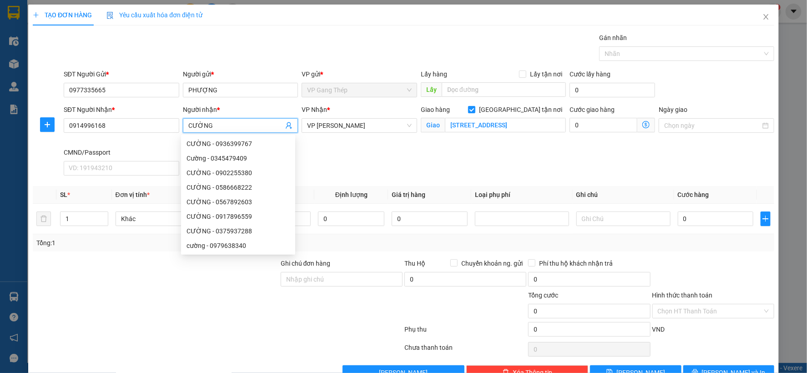
type input "CƯỜNG"
click at [643, 123] on icon "dollar-circle" at bounding box center [646, 124] width 7 height 7
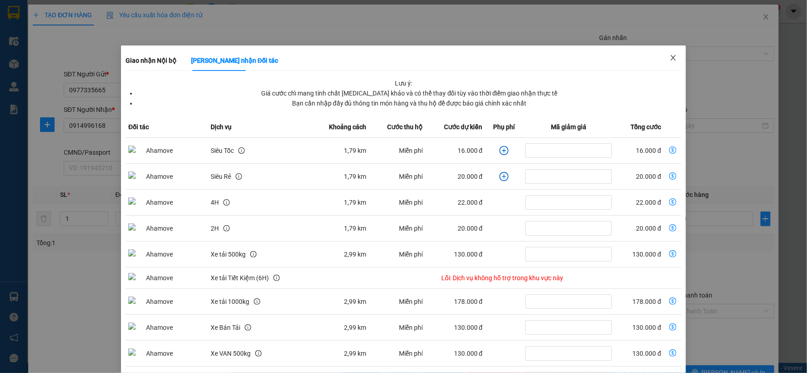
click at [672, 56] on span "Close" at bounding box center [673, 58] width 25 height 25
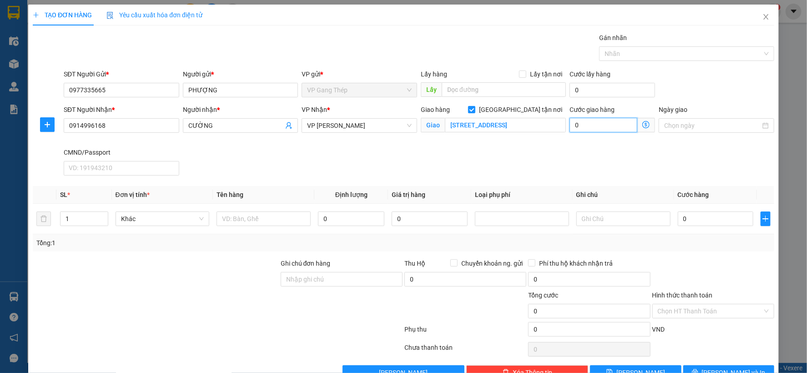
click at [611, 126] on input "0" at bounding box center [604, 125] width 68 height 15
type input "3"
type input "30"
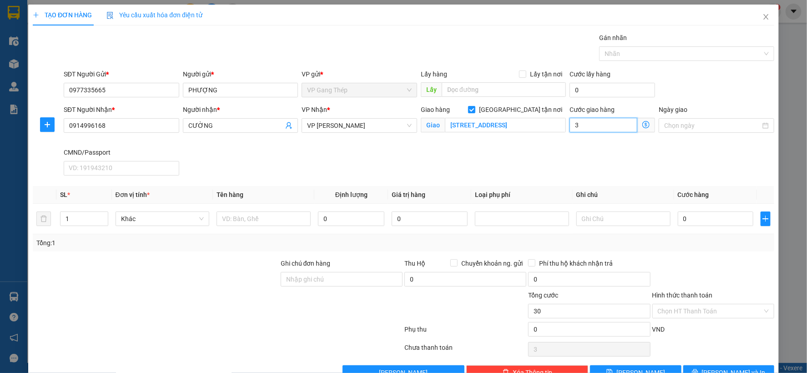
type input "30"
type input "30.000"
drag, startPoint x: 47, startPoint y: 121, endPoint x: 175, endPoint y: 119, distance: 127.4
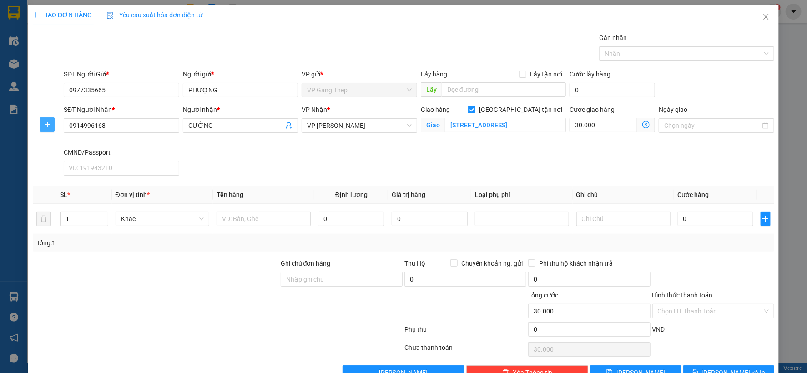
click at [49, 119] on button "button" at bounding box center [47, 124] width 15 height 15
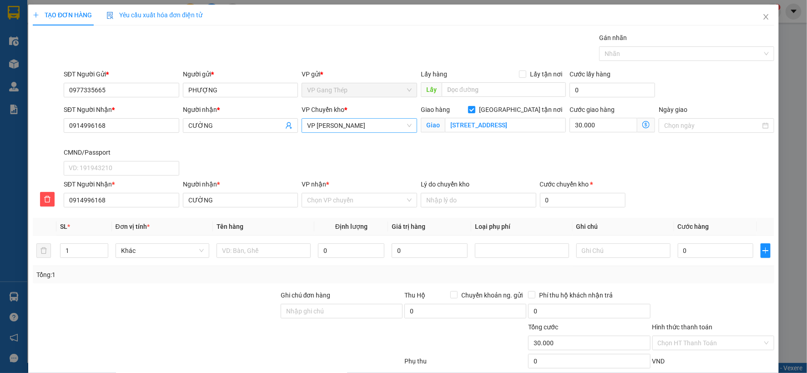
click at [333, 124] on span "VP [PERSON_NAME]" at bounding box center [359, 126] width 105 height 14
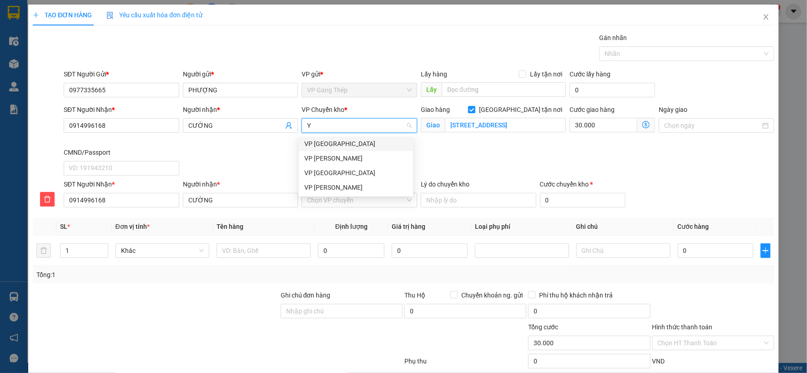
type input "YÊ"
click at [320, 148] on div "VP [GEOGRAPHIC_DATA]" at bounding box center [355, 144] width 103 height 10
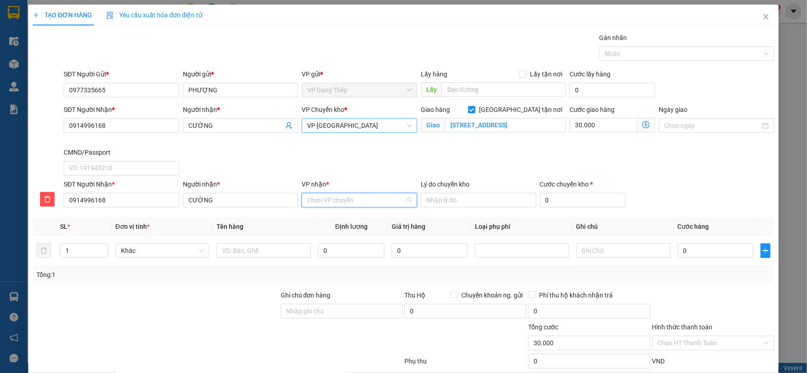
click at [321, 202] on input "VP nhận *" at bounding box center [356, 200] width 98 height 14
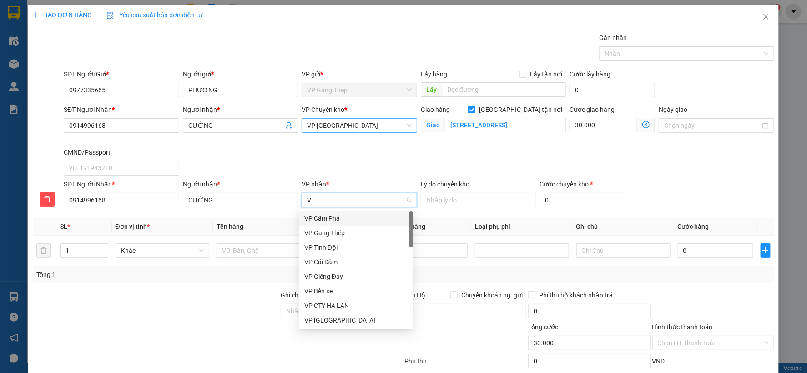
type input "VO"
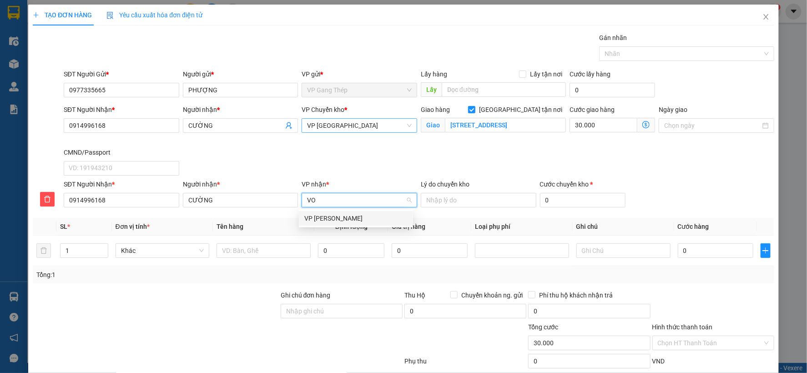
click at [321, 218] on div "VP [PERSON_NAME]" at bounding box center [355, 218] width 103 height 10
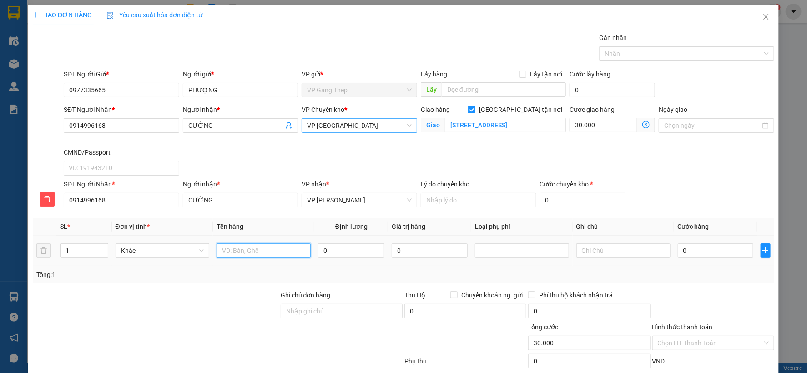
click at [260, 249] on input "text" at bounding box center [264, 250] width 94 height 15
type input "PB"
click at [331, 246] on input "0" at bounding box center [351, 250] width 66 height 15
type input "0.2"
click at [694, 248] on input "0" at bounding box center [716, 250] width 76 height 15
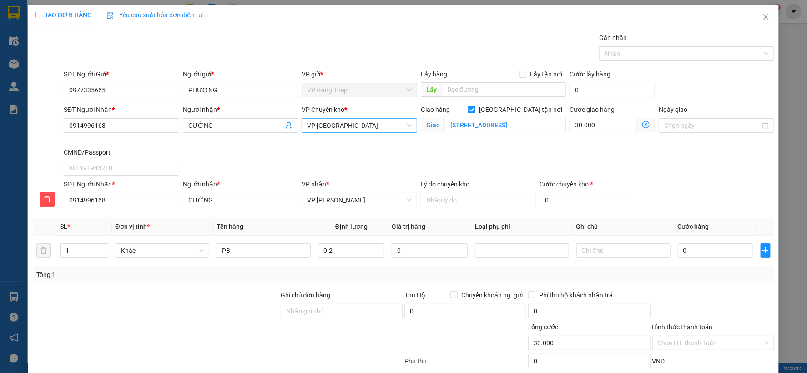
drag, startPoint x: 703, startPoint y: 263, endPoint x: 462, endPoint y: 211, distance: 246.8
drag, startPoint x: 462, startPoint y: 211, endPoint x: 361, endPoint y: 189, distance: 103.4
click at [361, 243] on input "0.2" at bounding box center [351, 250] width 66 height 15
click at [704, 243] on input "0" at bounding box center [716, 250] width 76 height 15
type input "3"
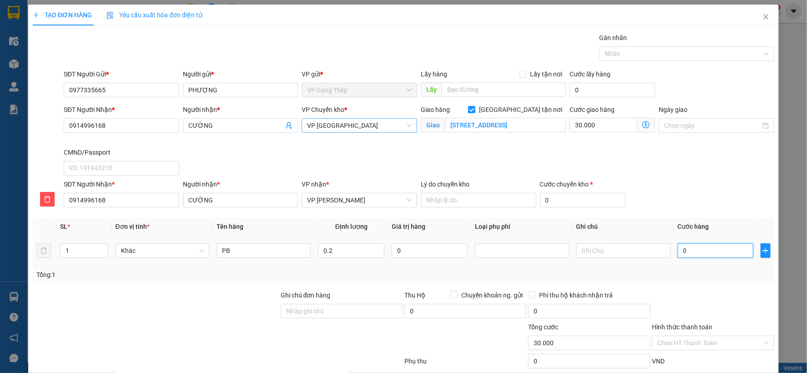
type input "30.003"
type input "35"
type input "30.035"
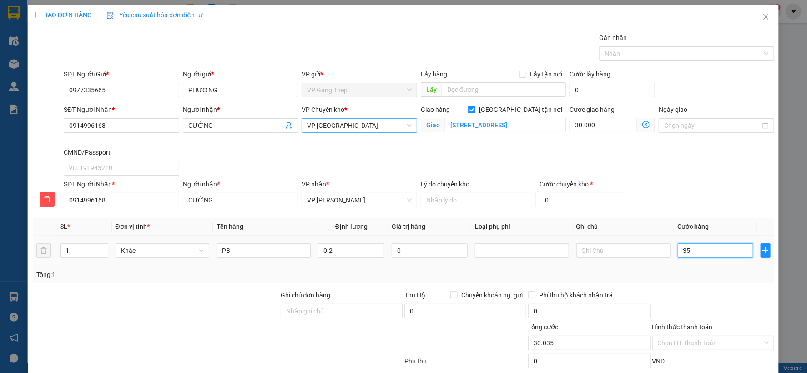
type input "350"
type input "30.350"
type input "3.500"
type input "33.500"
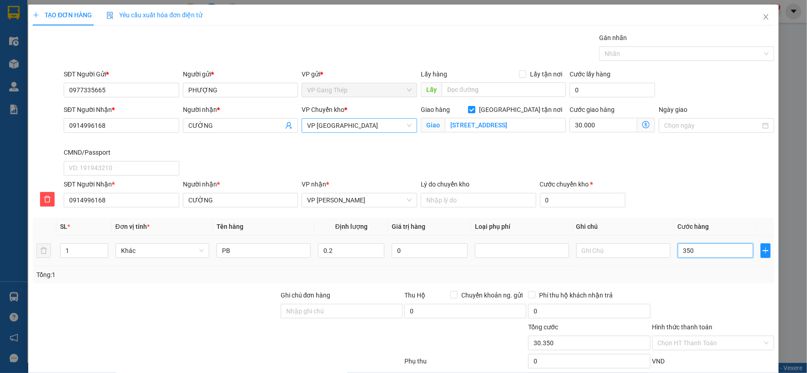
type input "33.500"
type input "35.000"
type input "65.000"
type input "35.000"
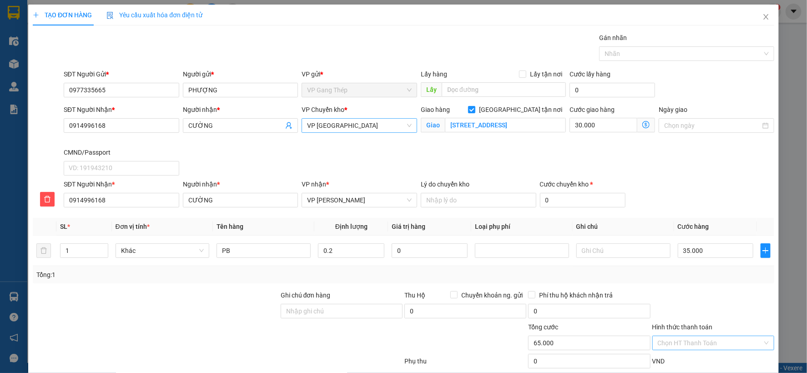
click at [714, 336] on input "Hình thức thanh toán" at bounding box center [710, 343] width 105 height 14
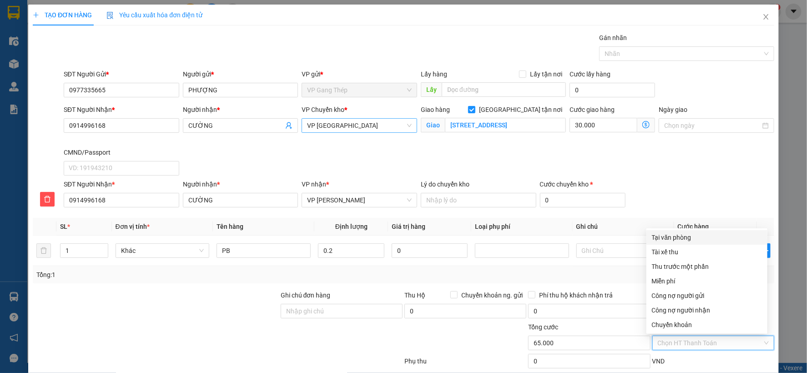
click at [683, 233] on div "Tại văn phòng" at bounding box center [707, 238] width 110 height 10
type input "0"
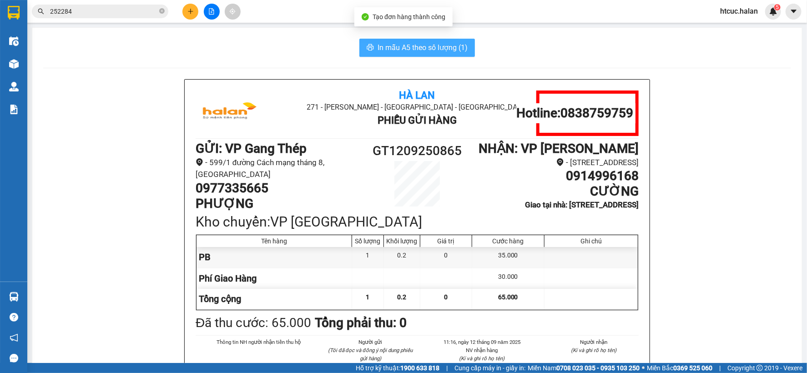
click at [412, 48] on span "In mẫu A5 theo số lượng (1)" at bounding box center [423, 47] width 90 height 11
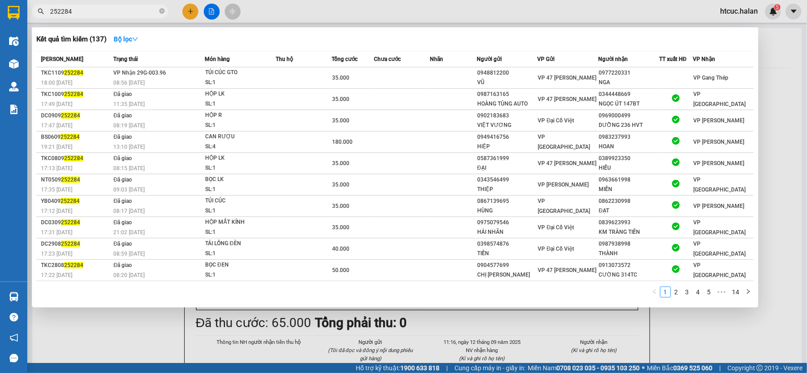
drag, startPoint x: 83, startPoint y: 5, endPoint x: 40, endPoint y: 17, distance: 44.8
click at [40, 17] on span "252284" at bounding box center [100, 12] width 137 height 14
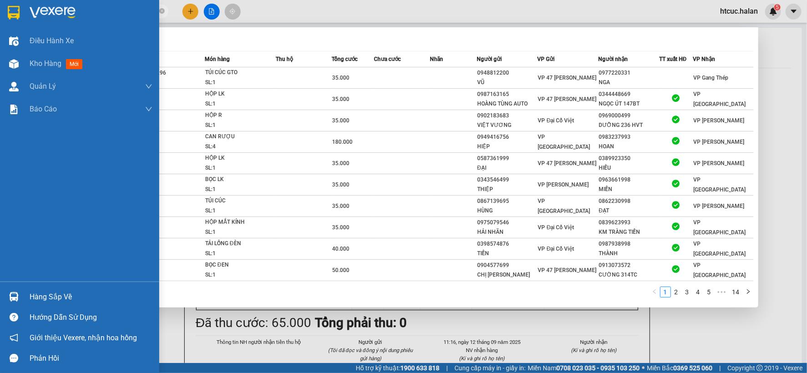
drag, startPoint x: 76, startPoint y: 10, endPoint x: 0, endPoint y: 10, distance: 76.4
click at [0, 10] on section "Kết quả tìm kiếm ( 137 ) Bộ lọc Mã ĐH Trạng thái Món hàng Thu hộ Tổng cước Chưa…" at bounding box center [403, 186] width 807 height 373
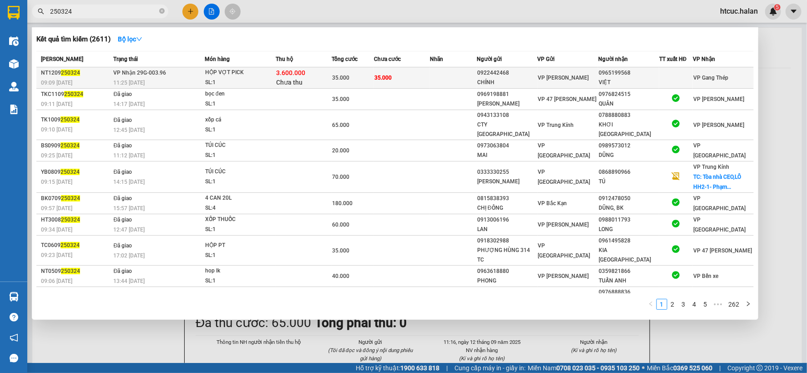
type input "250324"
click at [417, 71] on td "35.000" at bounding box center [402, 77] width 56 height 21
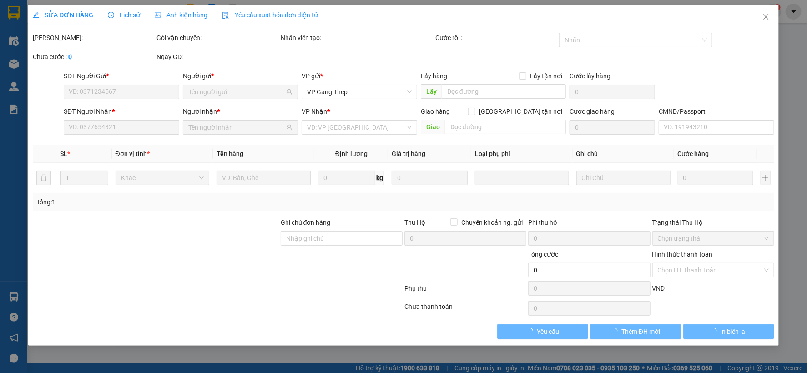
type input "0922442468"
type input "CHÍNH"
type input "0965199568"
type input "VIỆT"
checkbox input "true"
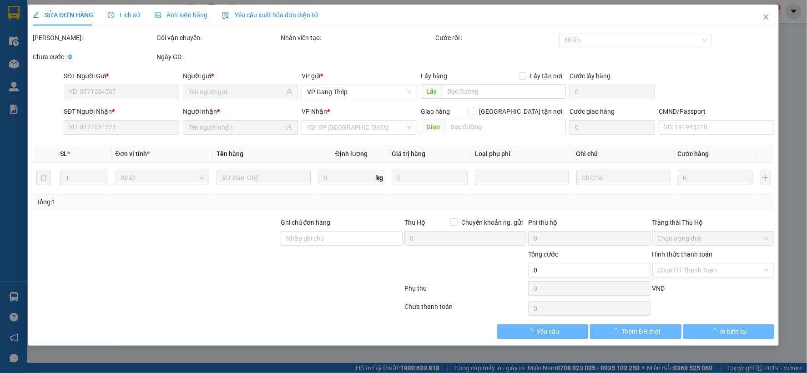
type input "3.600.000"
type input "40.000"
type input "35.000"
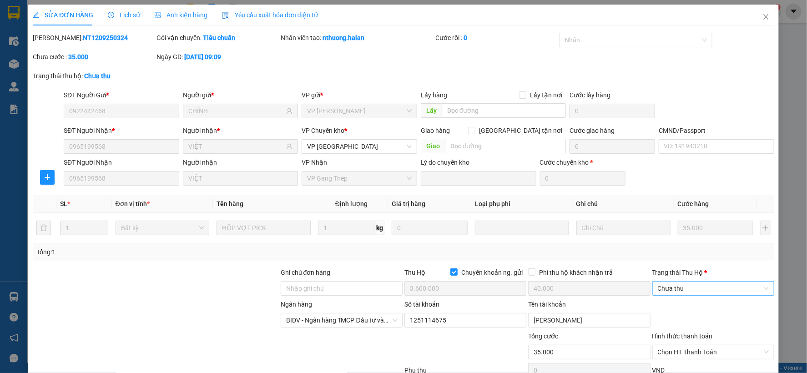
click at [704, 282] on span "Chưa thu" at bounding box center [713, 289] width 111 height 14
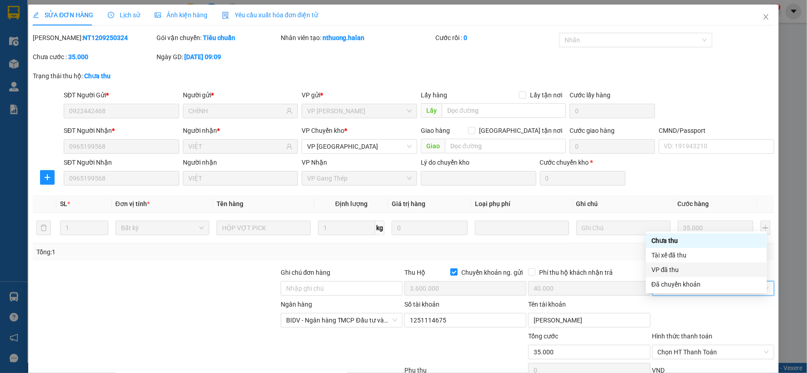
click at [669, 267] on div "VP đã thu" at bounding box center [707, 270] width 110 height 10
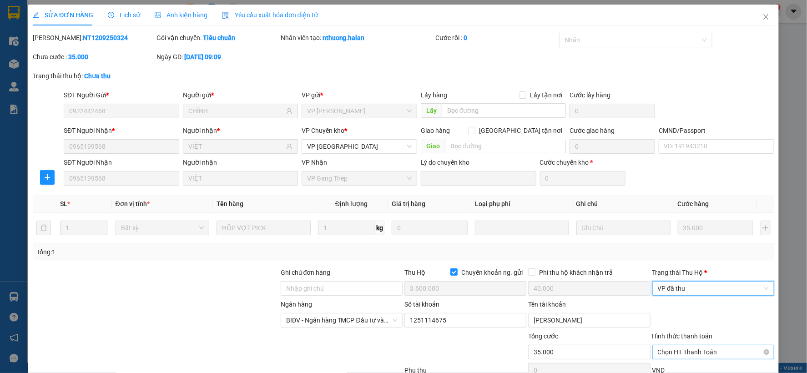
click at [682, 345] on span "Chọn HT Thanh Toán" at bounding box center [713, 352] width 111 height 14
click at [667, 365] on div "Tại văn phòng" at bounding box center [707, 370] width 110 height 10
type input "0"
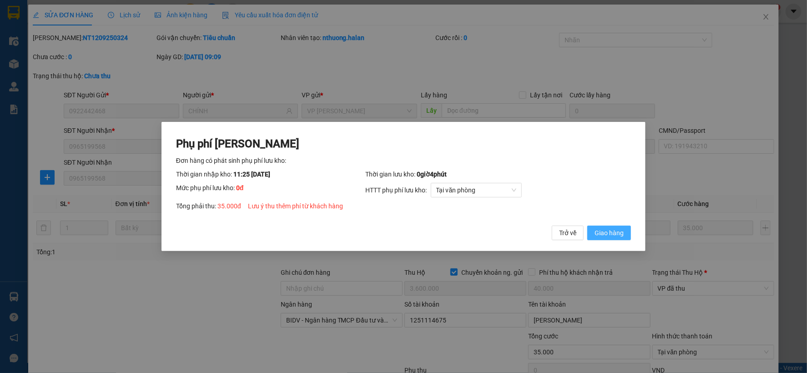
click at [617, 231] on span "Giao hàng" at bounding box center [609, 233] width 29 height 10
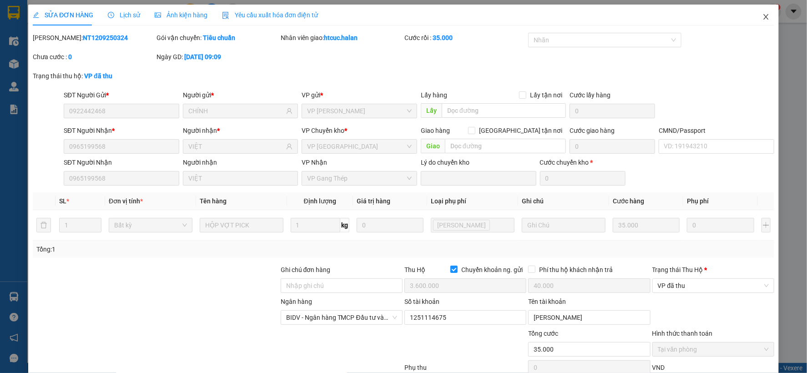
click at [760, 11] on span "Close" at bounding box center [766, 17] width 25 height 25
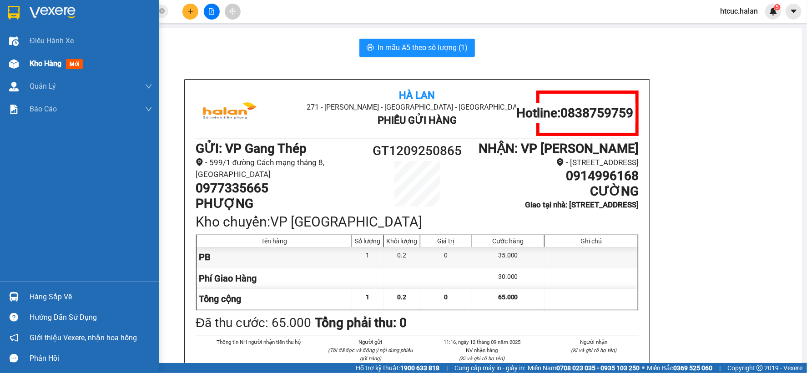
click at [42, 64] on span "Kho hàng" at bounding box center [46, 63] width 32 height 9
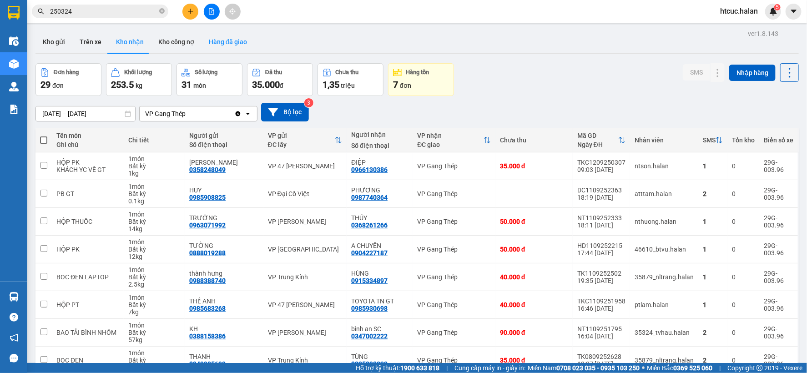
click at [228, 42] on button "Hàng đã giao" at bounding box center [228, 42] width 53 height 22
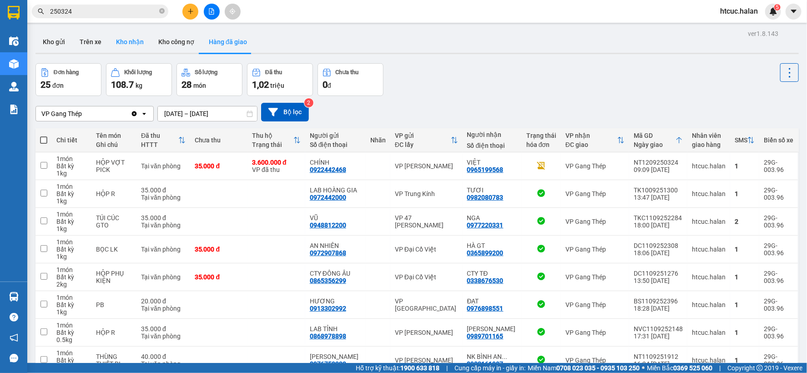
click at [121, 43] on button "Kho nhận" at bounding box center [130, 42] width 42 height 22
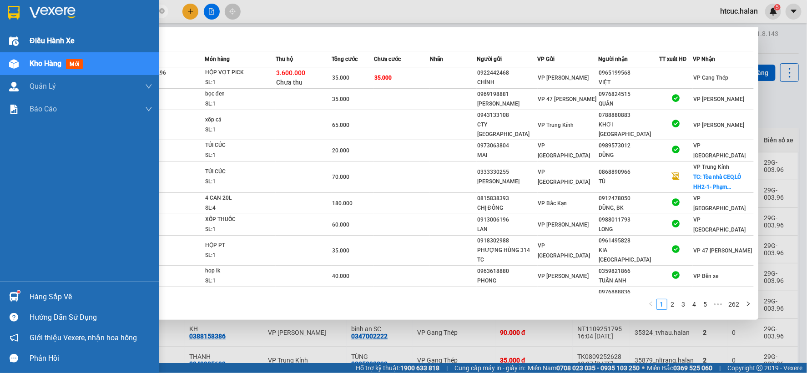
drag, startPoint x: 86, startPoint y: 16, endPoint x: 18, endPoint y: 30, distance: 68.9
click at [18, 30] on section "Kết quả tìm kiếm ( 2611 ) Bộ lọc Mã ĐH Trạng thái Món hàng Thu hộ Tổng cước Chư…" at bounding box center [403, 186] width 807 height 373
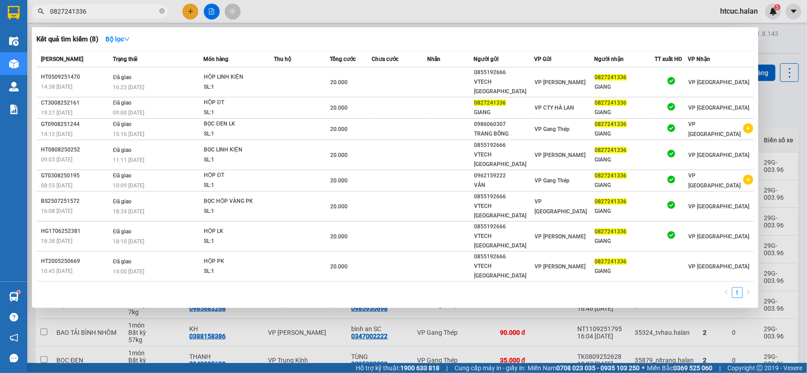
type input "0827241336"
click at [190, 7] on div at bounding box center [403, 186] width 807 height 373
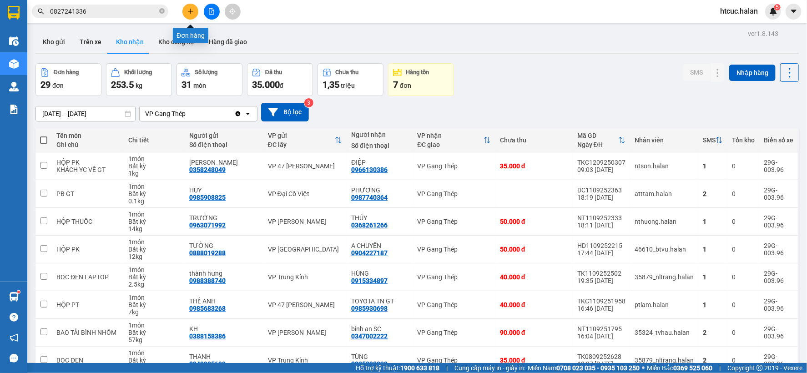
click at [190, 11] on icon "plus" at bounding box center [190, 11] width 5 height 0
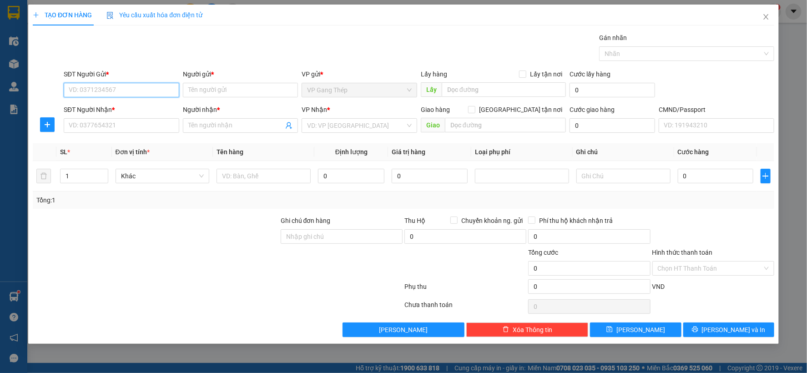
drag, startPoint x: 145, startPoint y: 88, endPoint x: 508, endPoint y: 26, distance: 368.5
click at [146, 88] on input "SĐT Người Gửi *" at bounding box center [122, 90] width 116 height 15
type input "0986060307"
click at [115, 105] on div "0986060307 - SƠN" at bounding box center [121, 108] width 105 height 10
type input "SƠN"
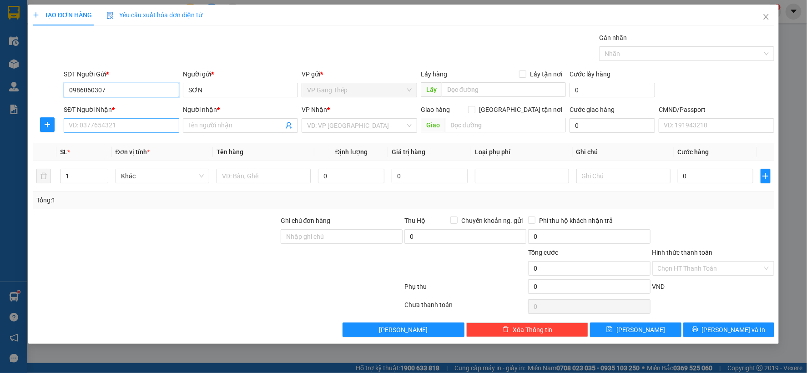
type input "0986060307"
click at [121, 120] on input "SĐT Người Nhận *" at bounding box center [122, 125] width 116 height 15
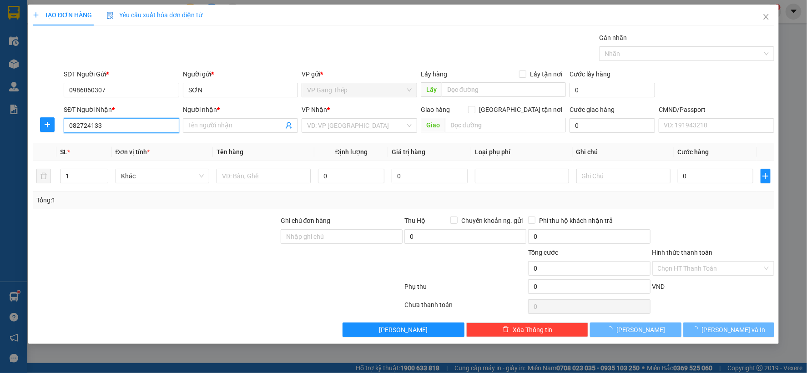
type input "0827241336"
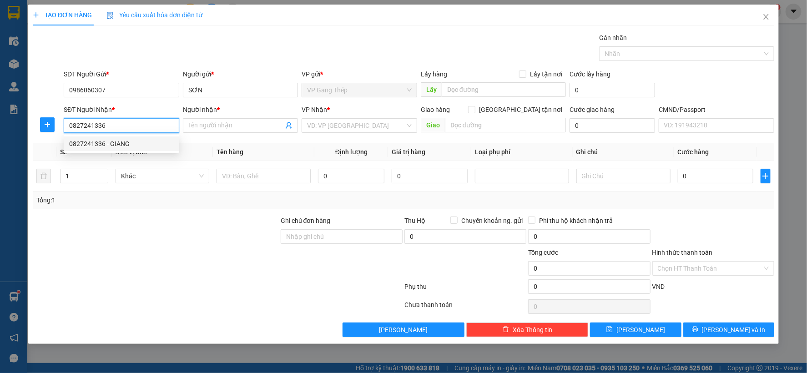
click at [110, 142] on div "0827241336 - GIANG" at bounding box center [121, 144] width 105 height 10
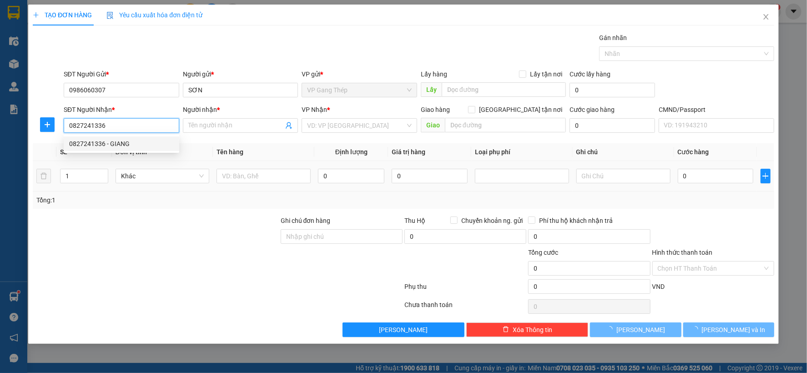
type input "GIANG"
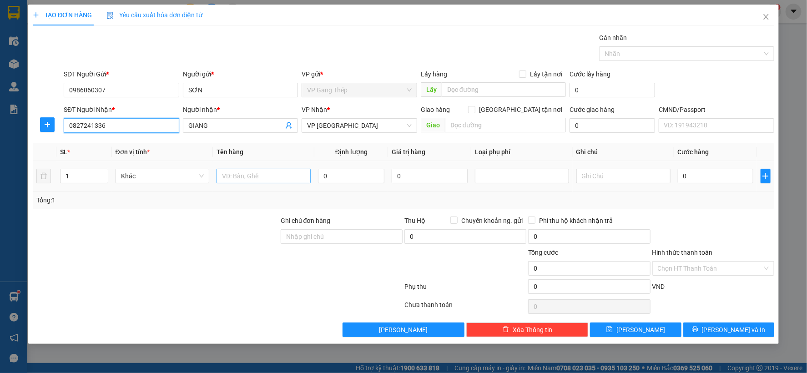
type input "0827241336"
click at [244, 175] on input "text" at bounding box center [264, 176] width 94 height 15
type input "HỘP ĐT"
click at [354, 178] on input "0" at bounding box center [351, 176] width 66 height 15
type input "3"
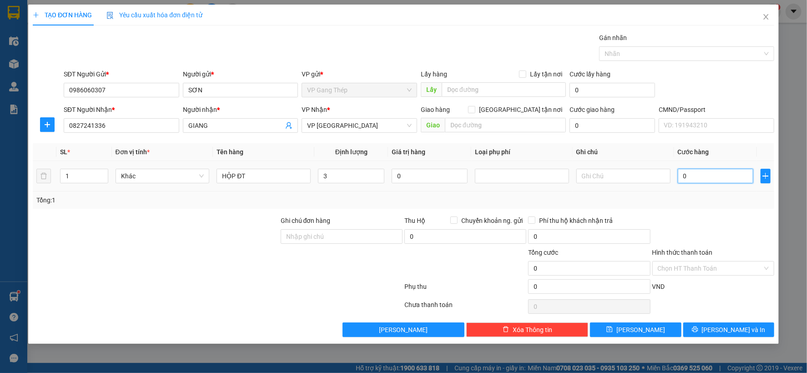
click at [716, 176] on input "0" at bounding box center [716, 176] width 76 height 15
type input "2"
type input "20"
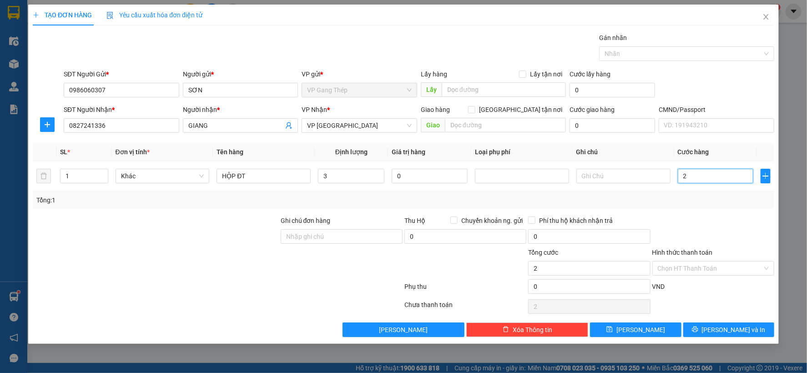
type input "20"
type input "200"
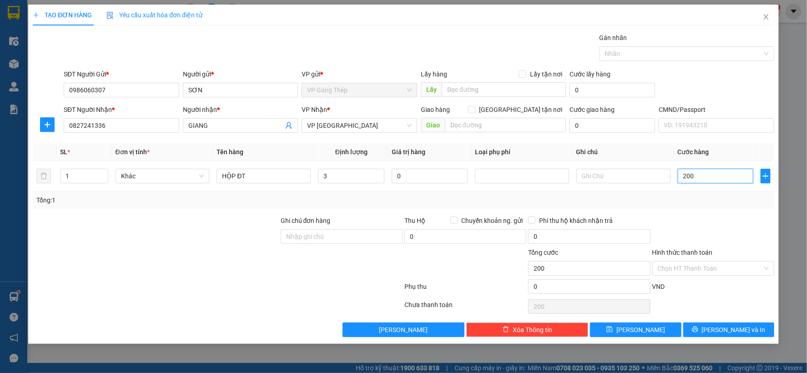
type input "2.000"
type input "20.000"
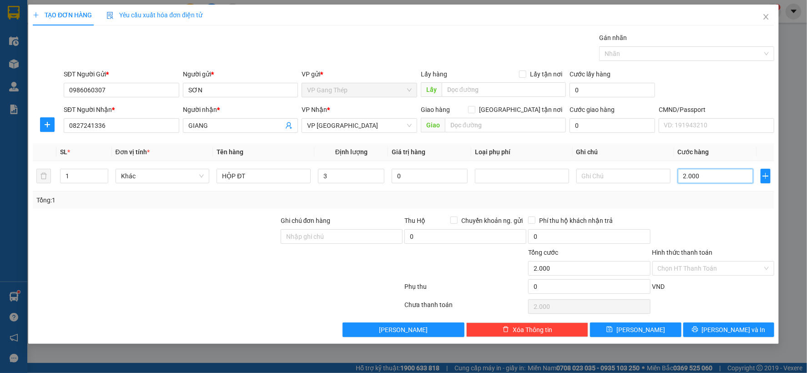
type input "20.000"
click at [735, 329] on span "[PERSON_NAME] và In" at bounding box center [734, 330] width 64 height 10
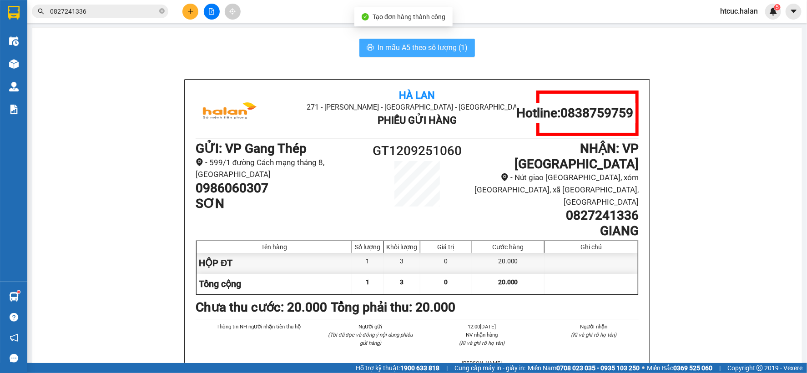
click at [378, 43] on span "In mẫu A5 theo số lượng (1)" at bounding box center [423, 47] width 90 height 11
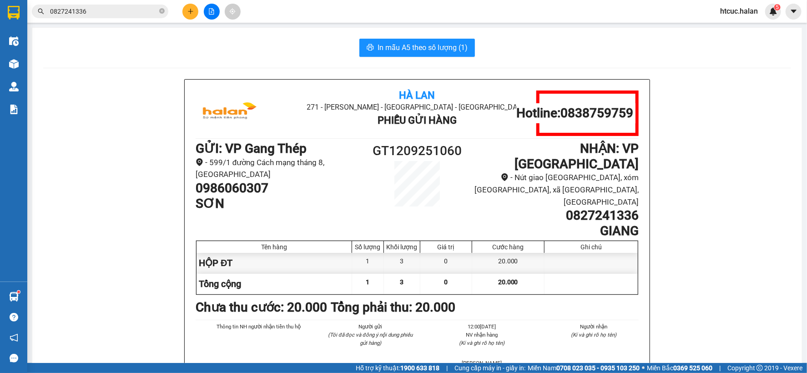
click at [274, 43] on div "In mẫu A5 theo số lượng (1)" at bounding box center [417, 48] width 748 height 18
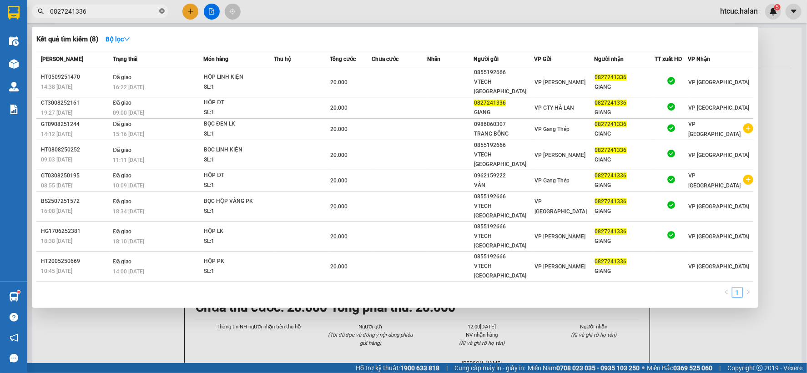
click at [162, 10] on icon "close-circle" at bounding box center [161, 10] width 5 height 5
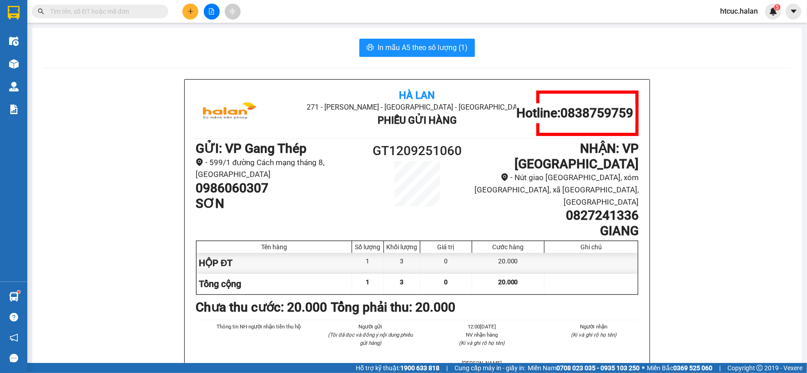
click at [122, 11] on input "text" at bounding box center [103, 11] width 107 height 10
click at [192, 13] on icon "plus" at bounding box center [190, 11] width 6 height 6
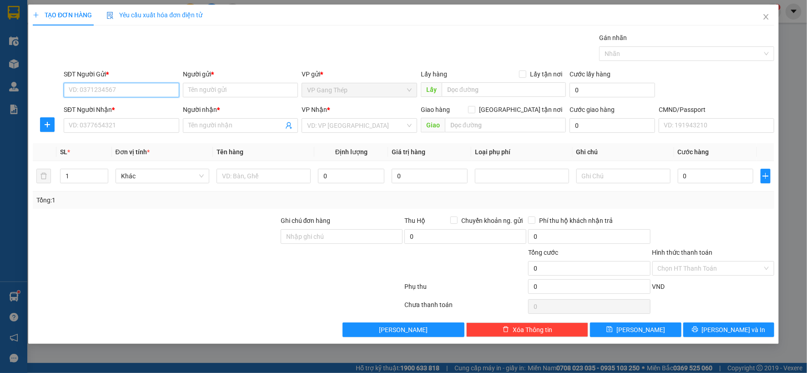
click at [161, 87] on input "SĐT Người Gửi *" at bounding box center [122, 90] width 116 height 15
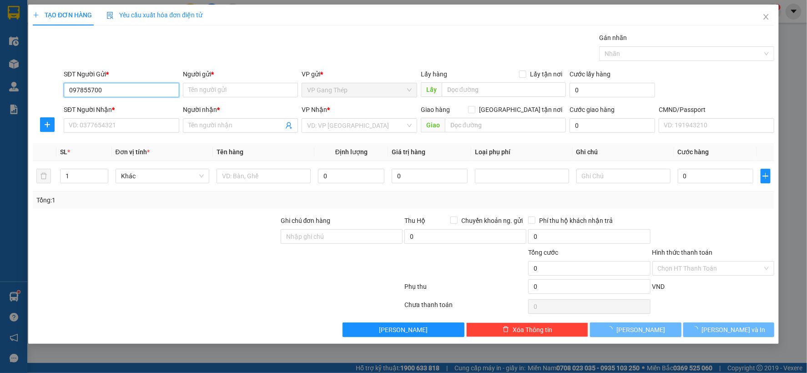
type input "0978557007"
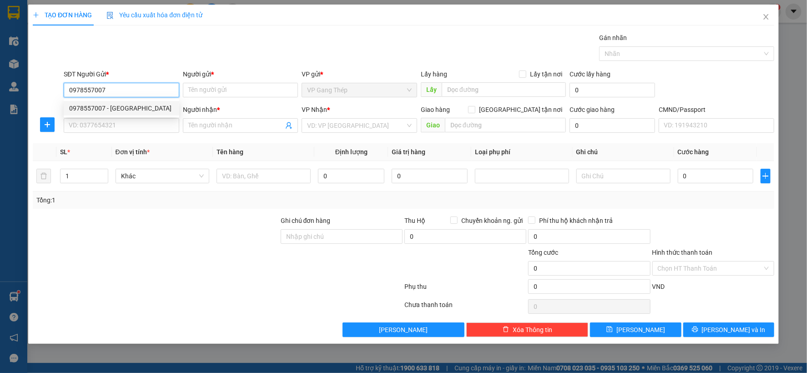
click at [126, 108] on div "0978557007 - [GEOGRAPHIC_DATA]" at bounding box center [121, 108] width 105 height 10
type input "TRUNG [GEOGRAPHIC_DATA]"
type input "0978557007"
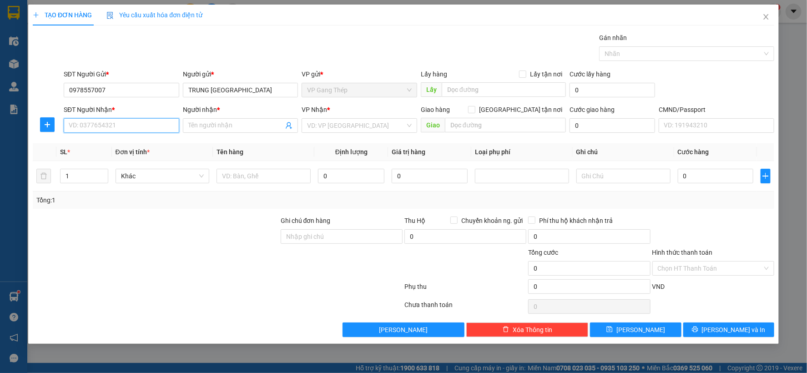
click at [130, 127] on input "SĐT Người Nhận *" at bounding box center [122, 125] width 116 height 15
type input "0925883889"
click at [265, 128] on input "Người nhận *" at bounding box center [236, 126] width 96 height 10
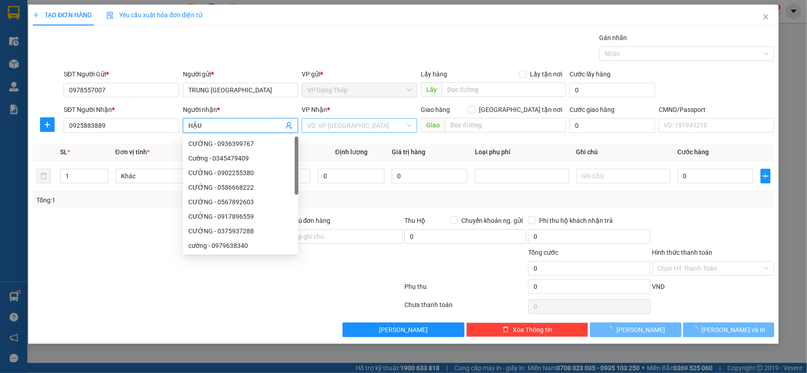
type input "HẬU"
click at [349, 124] on input "search" at bounding box center [356, 126] width 98 height 14
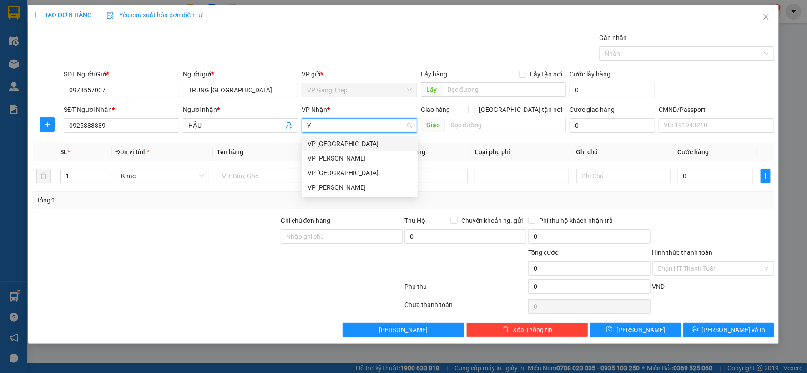
type input "YÊ"
click at [335, 144] on div "VP [GEOGRAPHIC_DATA]" at bounding box center [360, 144] width 105 height 10
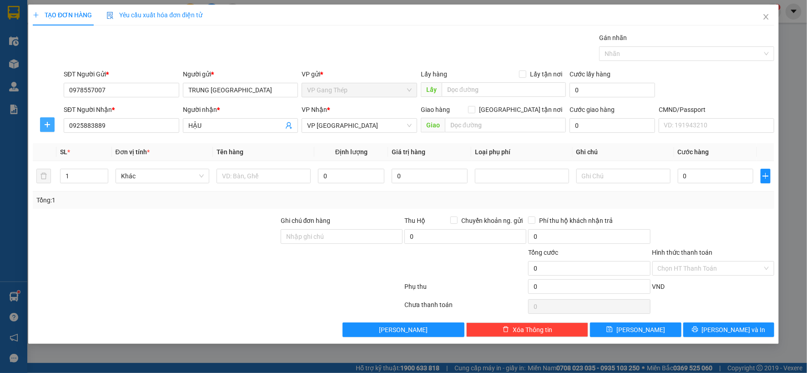
click at [52, 122] on span "plus" at bounding box center [48, 124] width 14 height 7
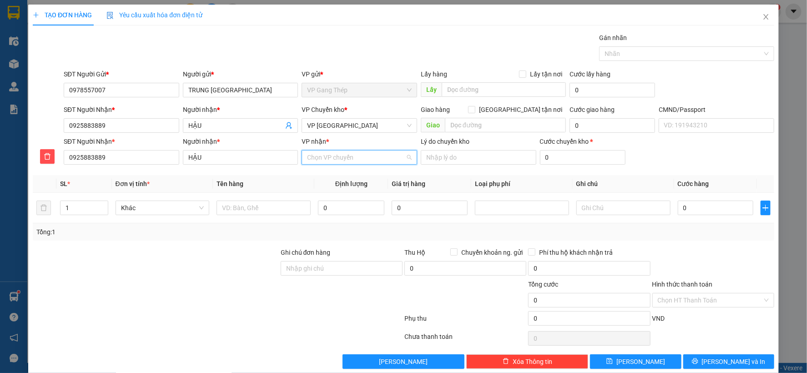
click at [334, 155] on input "VP nhận *" at bounding box center [356, 158] width 98 height 14
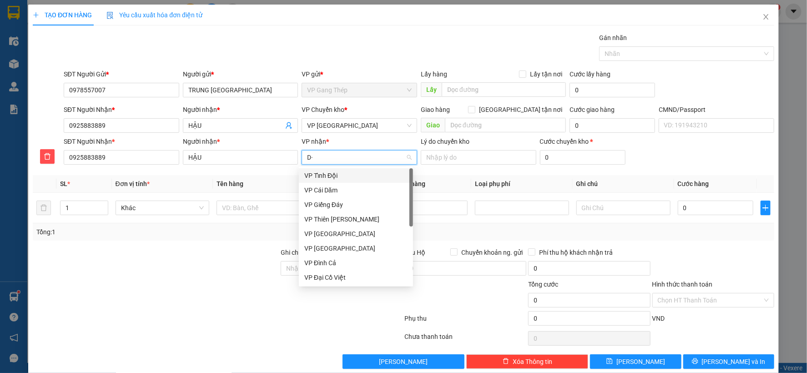
type input "D"
type input "ĐA"
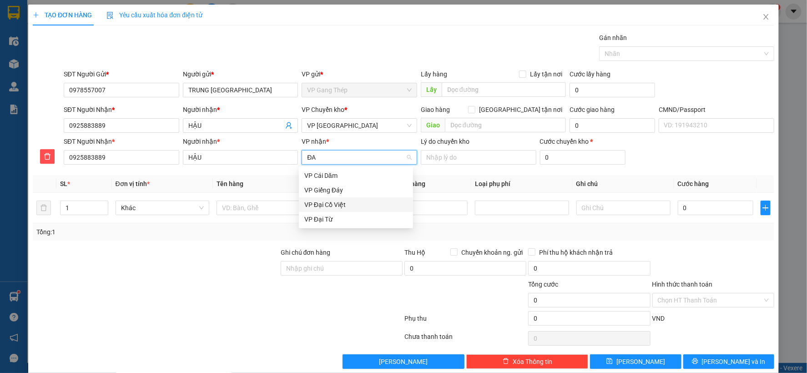
drag, startPoint x: 329, startPoint y: 207, endPoint x: 255, endPoint y: 208, distance: 73.3
click at [328, 207] on div "VP Đại Cồ Việt" at bounding box center [355, 205] width 103 height 10
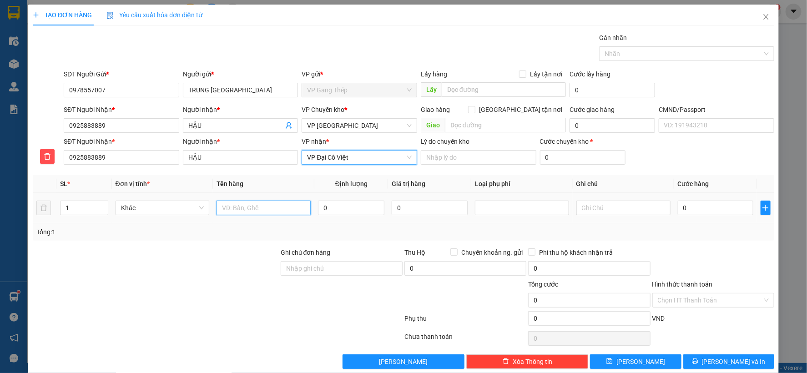
click at [244, 213] on input "text" at bounding box center [264, 208] width 94 height 15
type input "HỘP PKIENJ"
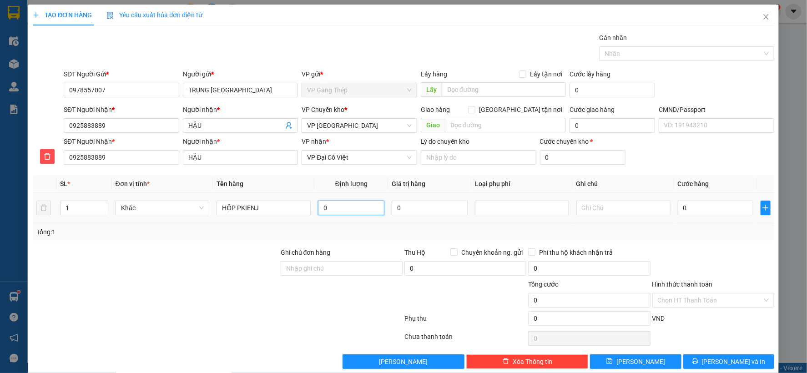
click at [342, 207] on input "0" at bounding box center [351, 208] width 66 height 15
type input "0.2"
click at [710, 208] on input "0" at bounding box center [716, 208] width 76 height 15
type input "3"
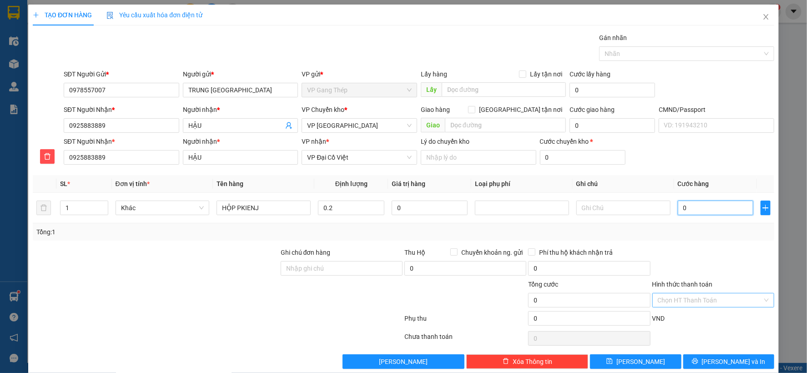
type input "3"
type input "35"
type input "350"
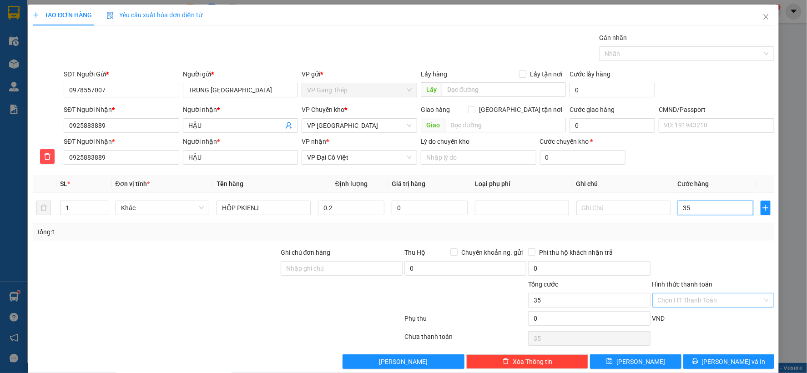
type input "350"
type input "3.500"
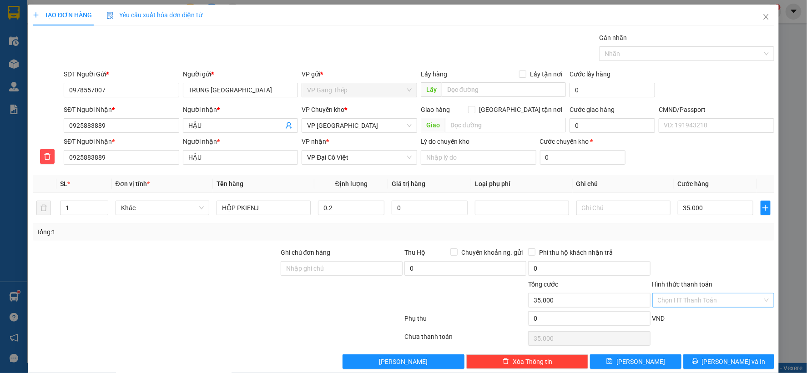
click at [715, 299] on input "Hình thức thanh toán" at bounding box center [710, 301] width 105 height 14
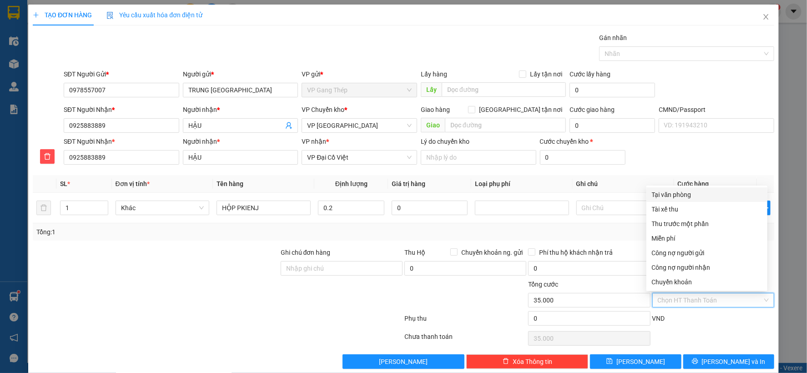
click at [680, 194] on div "Tại văn phòng" at bounding box center [707, 195] width 110 height 10
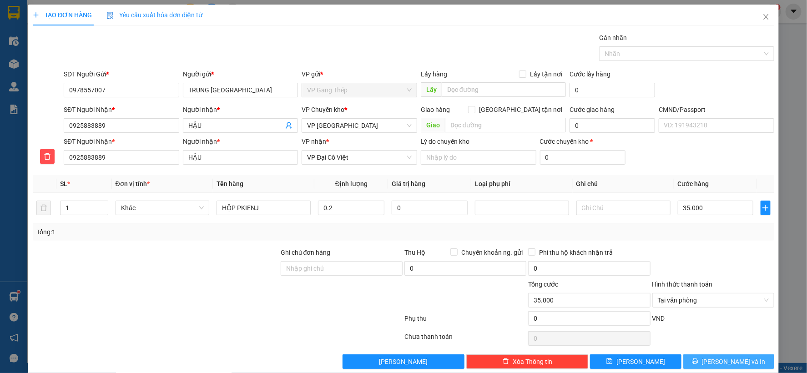
click at [713, 363] on button "[PERSON_NAME] và In" at bounding box center [728, 361] width 91 height 15
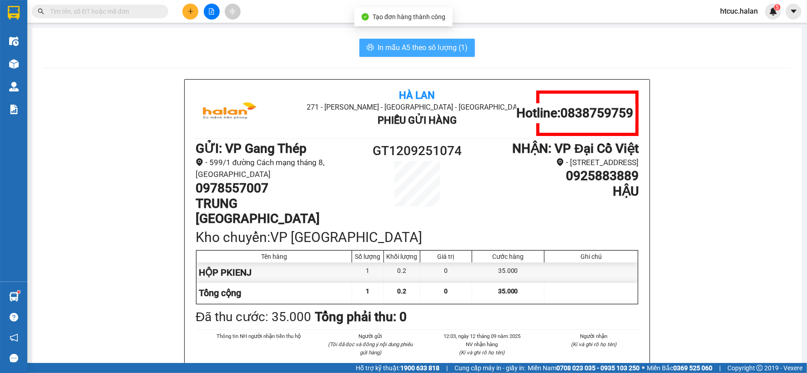
click at [387, 48] on span "In mẫu A5 theo số lượng (1)" at bounding box center [423, 47] width 90 height 11
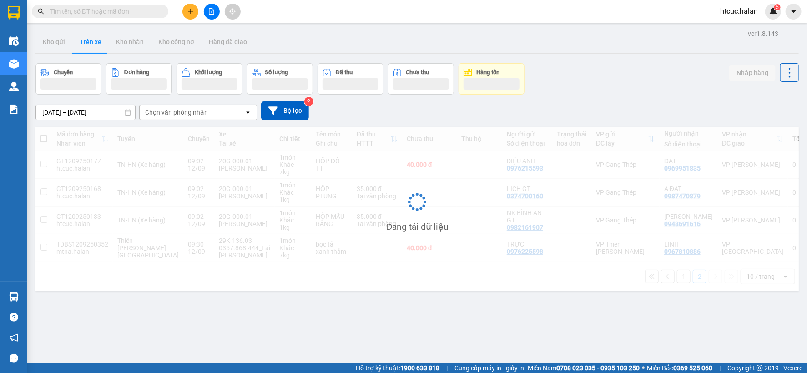
paste input "0972019251"
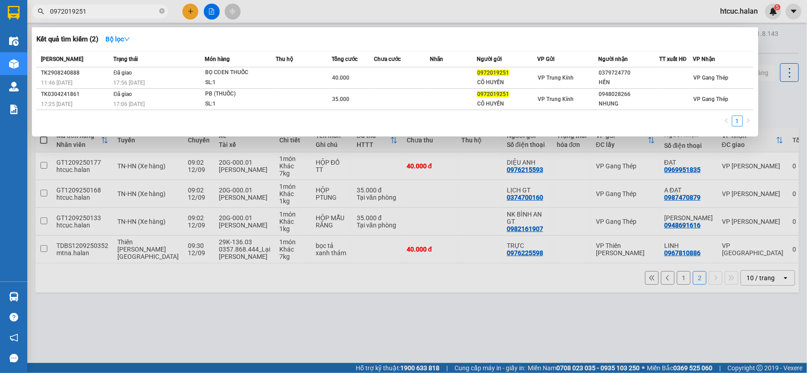
type input "0972019251"
drag, startPoint x: 77, startPoint y: 13, endPoint x: 39, endPoint y: 17, distance: 38.9
click at [39, 17] on span "0972019251" at bounding box center [100, 12] width 137 height 14
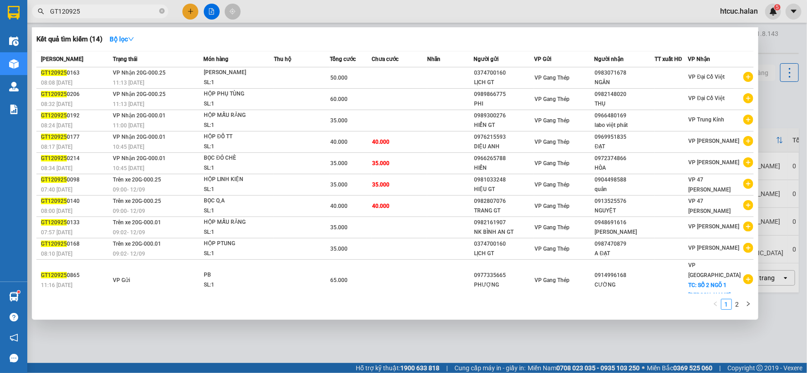
click at [258, 339] on div at bounding box center [403, 186] width 807 height 373
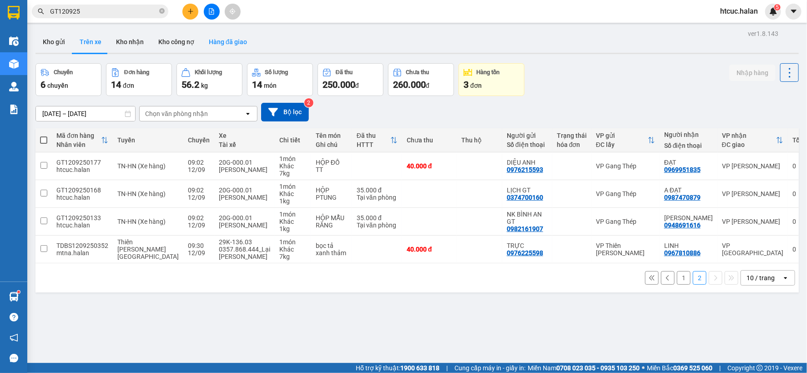
click at [219, 42] on button "Hàng đã giao" at bounding box center [228, 42] width 53 height 22
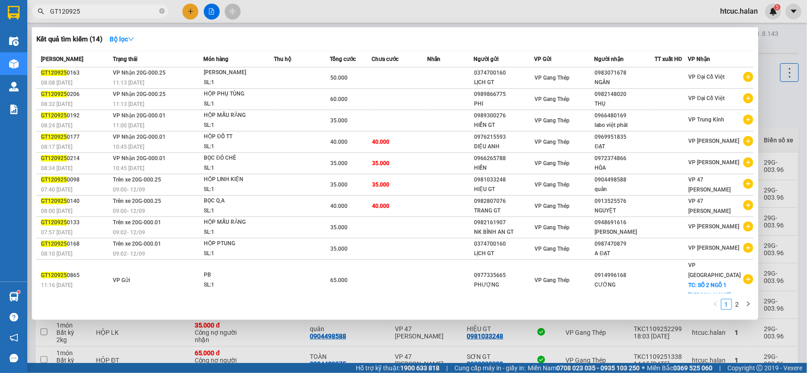
drag, startPoint x: 93, startPoint y: 11, endPoint x: 35, endPoint y: 24, distance: 60.1
click at [35, 20] on div "Kết quả tìm kiếm ( 14 ) Bộ lọc Mã ĐH Trạng thái Món hàng Thu hộ Tổng cước Chưa …" at bounding box center [88, 12] width 177 height 16
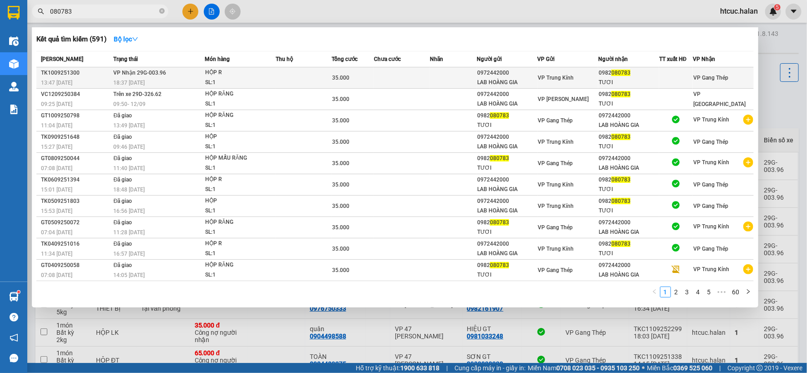
type input "080783"
click at [411, 74] on td at bounding box center [402, 77] width 56 height 21
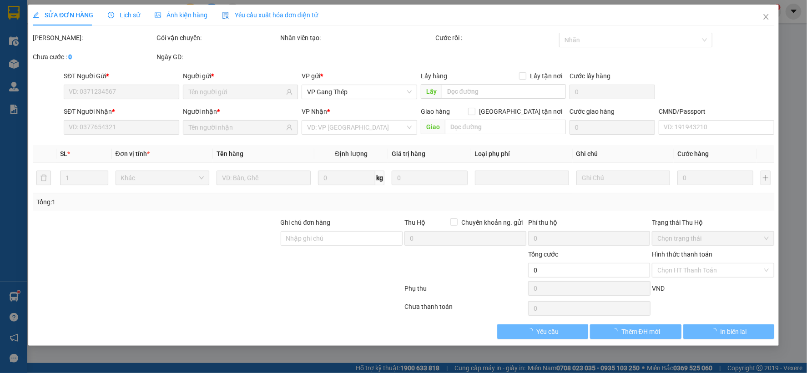
type input "0972442000"
type input "LAB HOÀNG GIA"
type input "0982080783"
type input "TƯƠI"
type input "35.000"
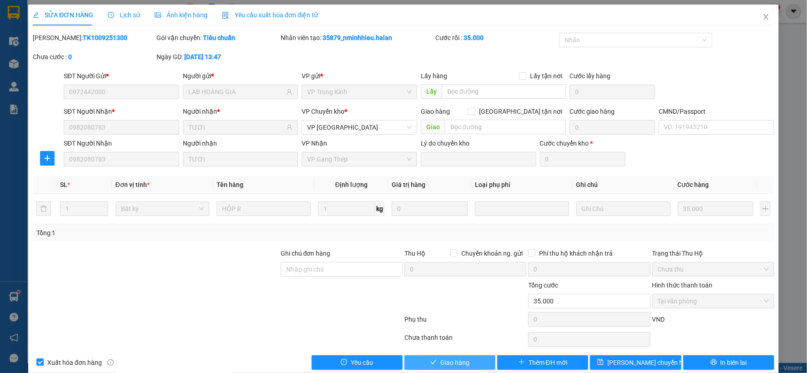
click at [436, 368] on button "Giao hàng" at bounding box center [450, 362] width 91 height 15
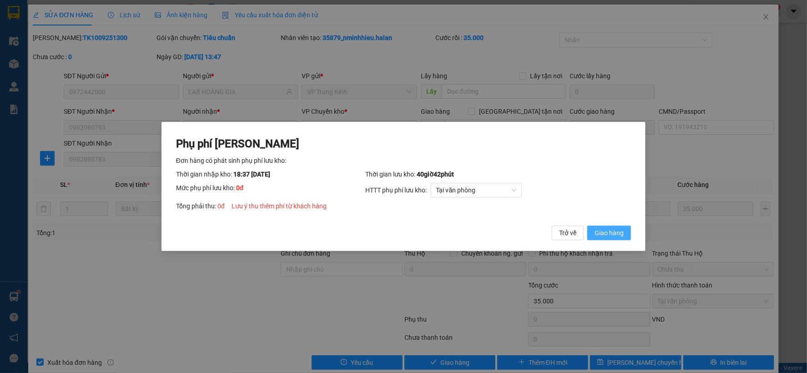
click at [614, 234] on span "Giao hàng" at bounding box center [609, 233] width 29 height 10
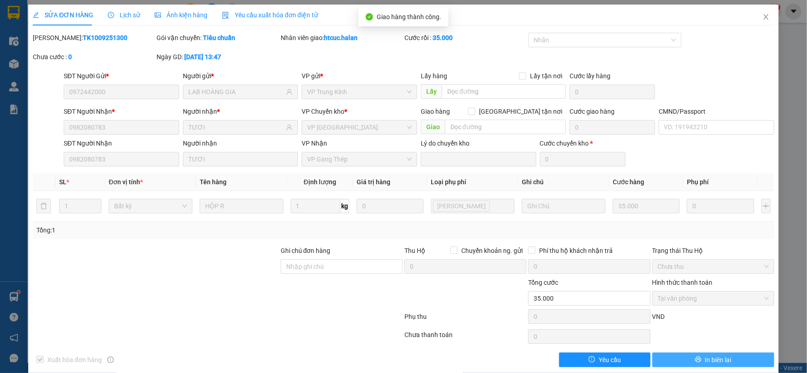
click at [724, 362] on span "In biên lai" at bounding box center [718, 360] width 26 height 10
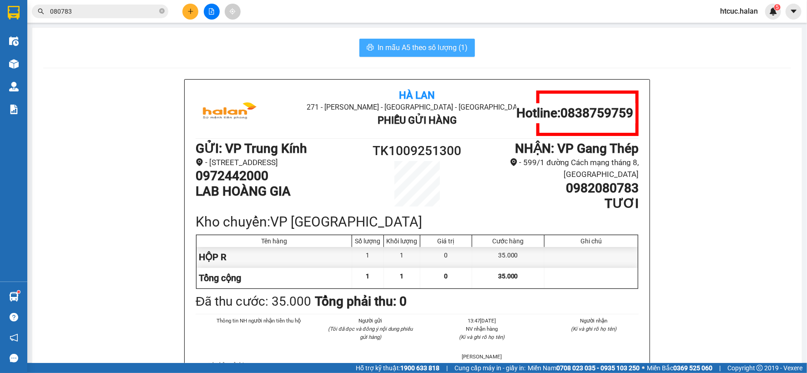
click at [394, 48] on span "In mẫu A5 theo số lượng (1)" at bounding box center [423, 47] width 90 height 11
drag, startPoint x: 308, startPoint y: 42, endPoint x: 294, endPoint y: 42, distance: 14.1
click at [299, 42] on div "In mẫu A5 theo số lượng (1)" at bounding box center [417, 48] width 748 height 18
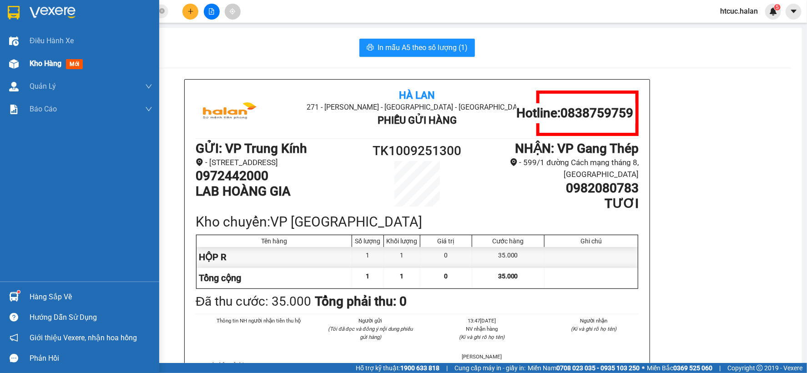
click at [15, 63] on img at bounding box center [14, 64] width 10 height 10
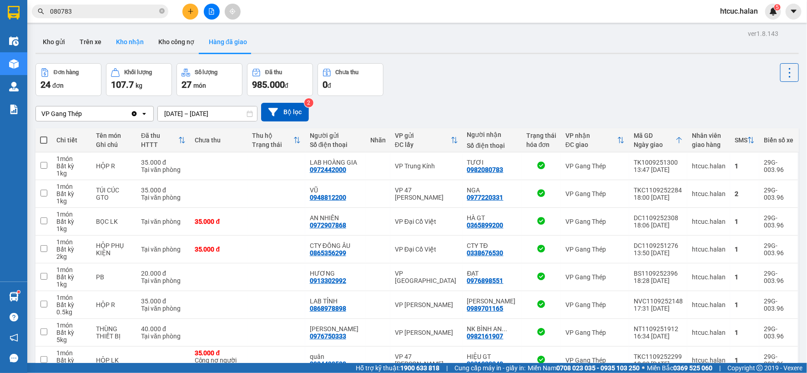
click at [126, 42] on button "Kho nhận" at bounding box center [130, 42] width 42 height 22
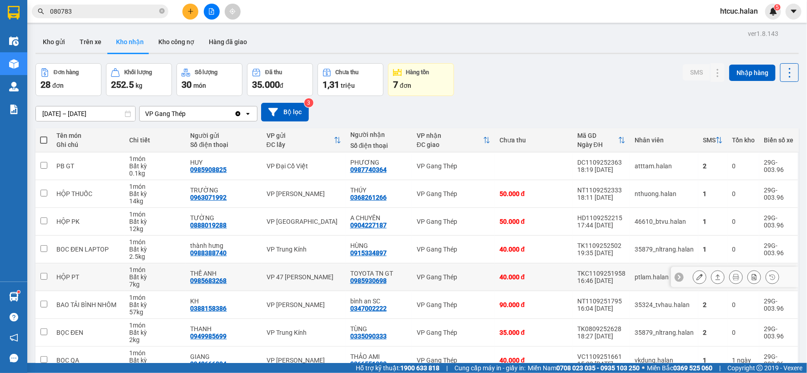
scroll to position [101, 0]
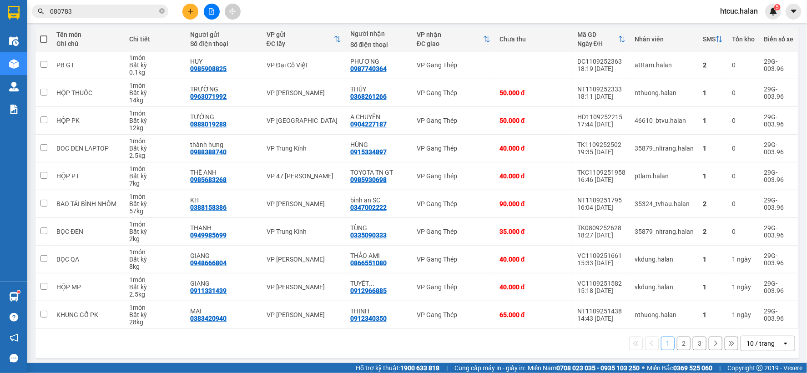
click at [694, 344] on button "3" at bounding box center [700, 344] width 14 height 14
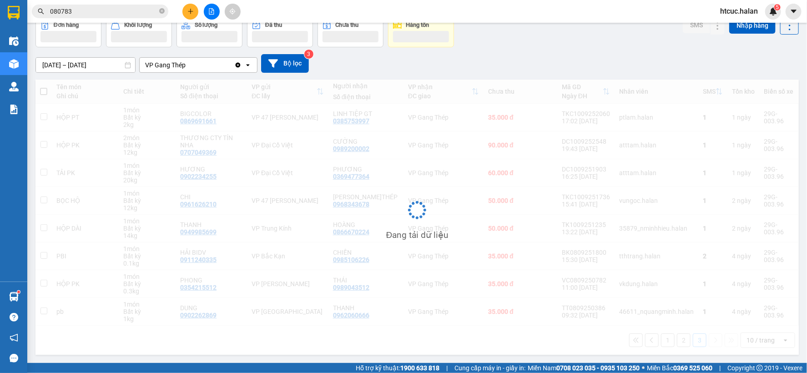
scroll to position [49, 0]
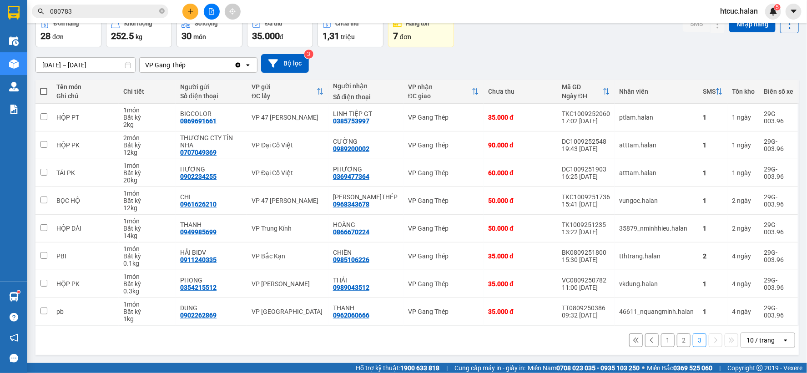
click at [677, 339] on button "2" at bounding box center [684, 341] width 14 height 14
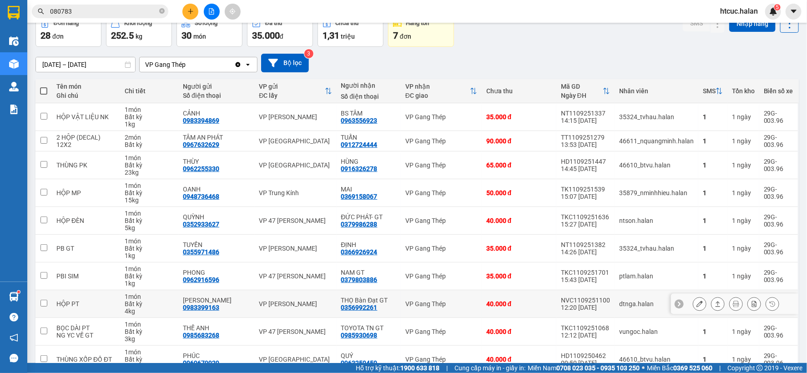
scroll to position [98, 0]
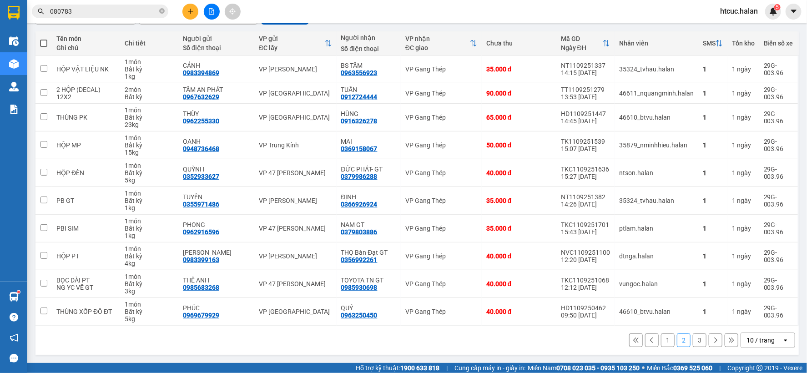
drag, startPoint x: 376, startPoint y: 340, endPoint x: 219, endPoint y: 222, distance: 196.6
click at [375, 340] on div "1 2 3 10 / trang open" at bounding box center [417, 340] width 756 height 15
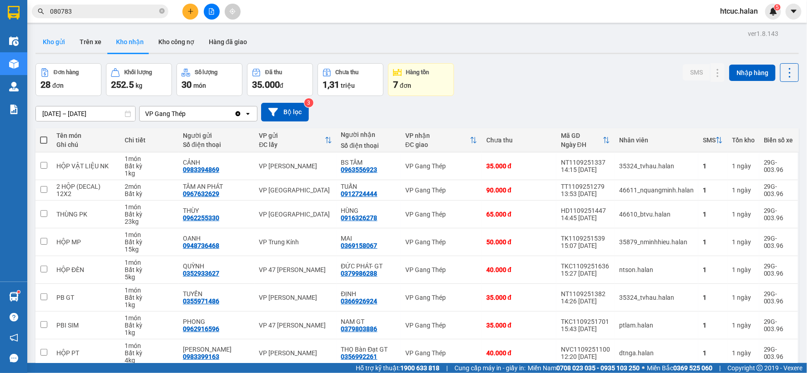
click at [61, 44] on button "Kho gửi" at bounding box center [53, 42] width 37 height 22
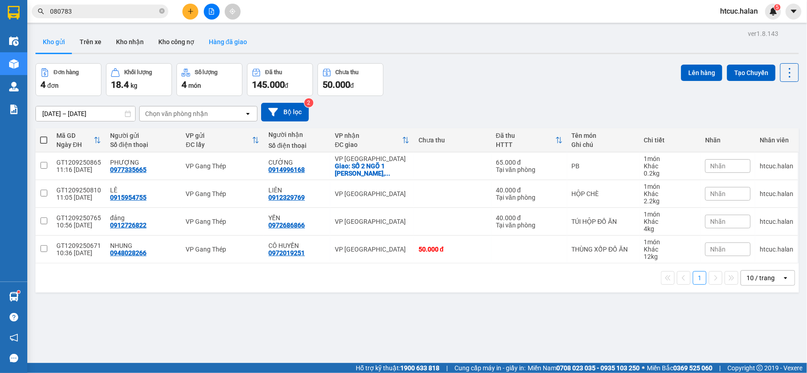
click at [229, 43] on button "Hàng đã giao" at bounding box center [228, 42] width 53 height 22
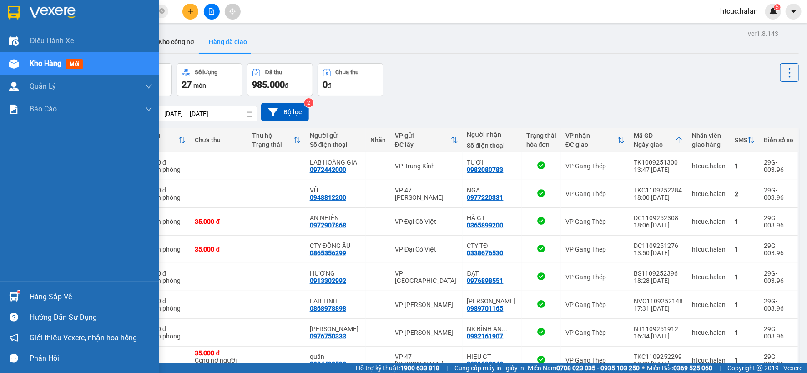
click at [20, 291] on div at bounding box center [14, 297] width 16 height 16
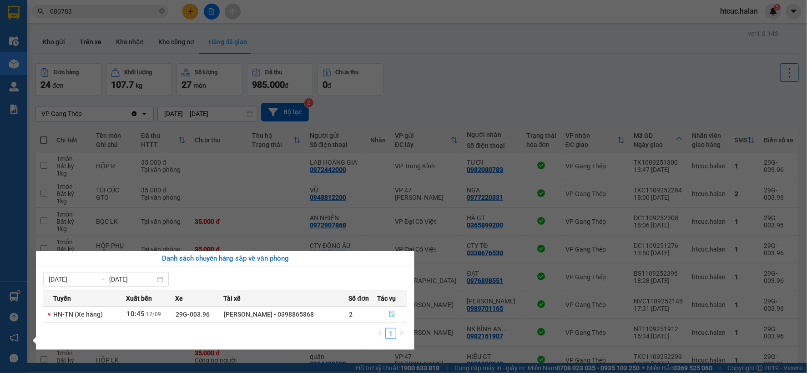
click at [390, 316] on icon "file-done" at bounding box center [392, 314] width 6 height 6
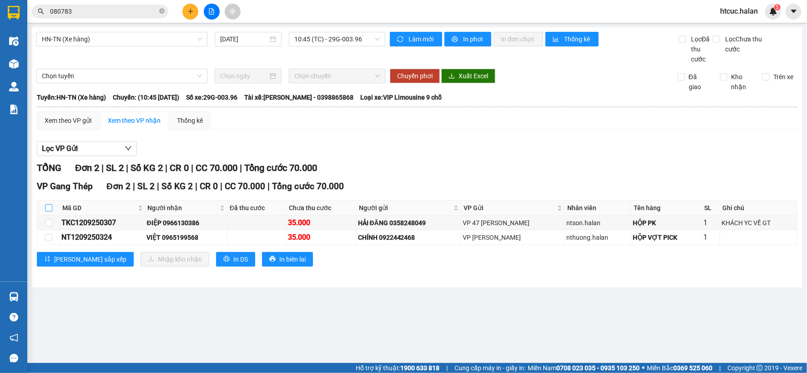
click at [46, 208] on input "checkbox" at bounding box center [48, 207] width 7 height 7
checkbox input "true"
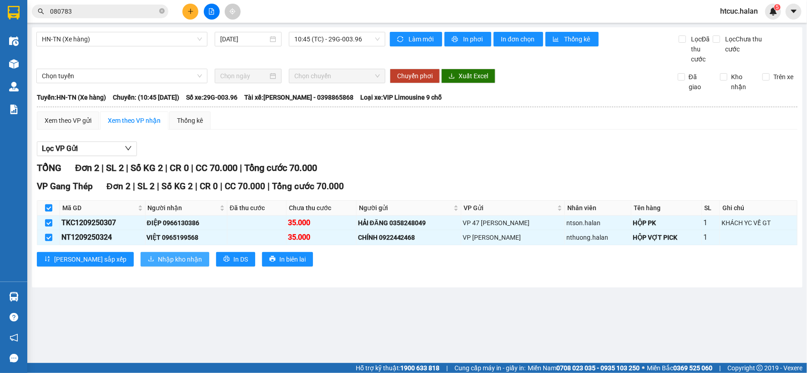
click at [158, 262] on span "Nhập kho nhận" at bounding box center [180, 259] width 44 height 10
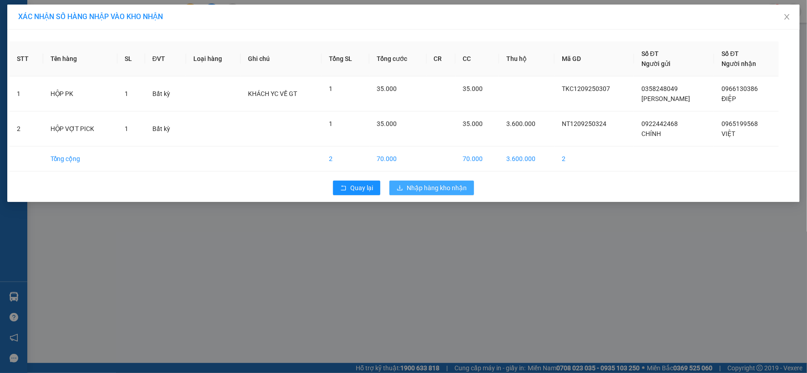
click at [440, 188] on span "Nhập hàng kho nhận" at bounding box center [437, 188] width 60 height 10
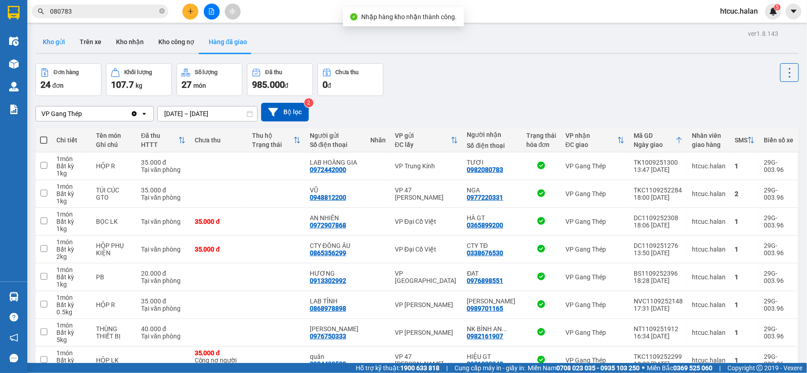
click at [55, 43] on button "Kho gửi" at bounding box center [53, 42] width 37 height 22
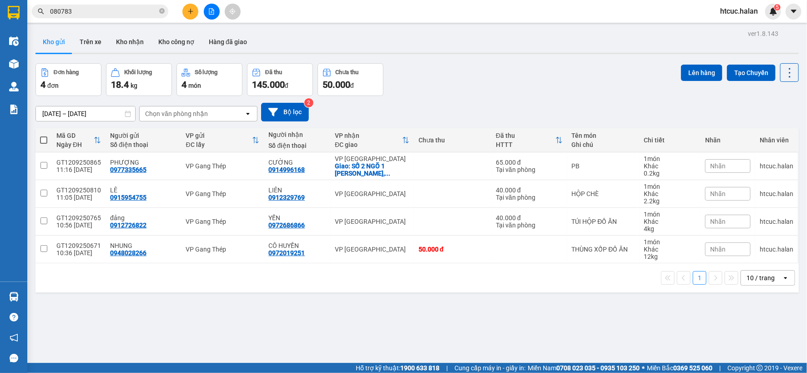
click at [44, 137] on span at bounding box center [43, 140] width 7 height 7
click at [44, 136] on input "checkbox" at bounding box center [44, 136] width 0 height 0
checkbox input "true"
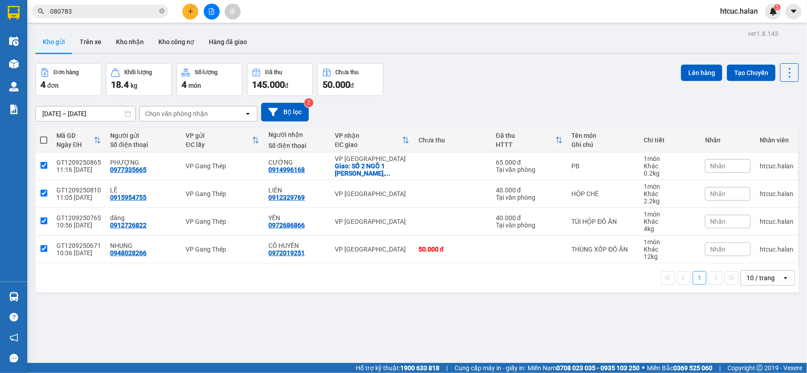
checkbox input "true"
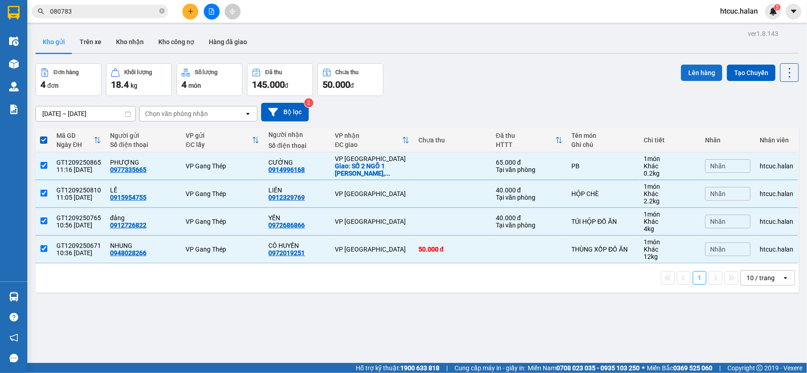
drag, startPoint x: 690, startPoint y: 74, endPoint x: 685, endPoint y: 74, distance: 4.6
click at [688, 74] on button "Lên hàng" at bounding box center [701, 73] width 41 height 16
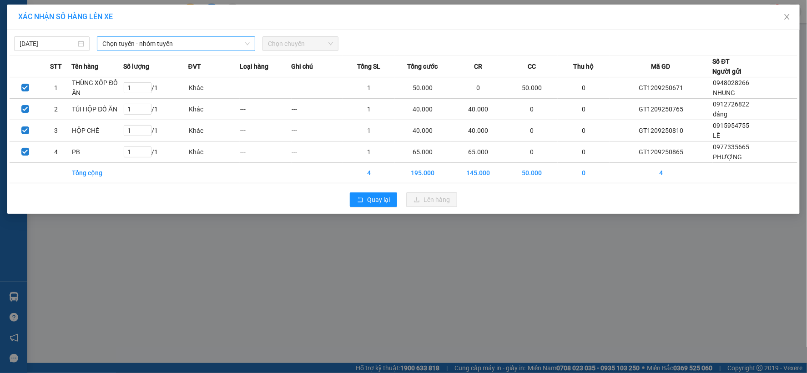
click at [143, 41] on span "Chọn tuyến - nhóm tuyến" at bounding box center [175, 44] width 147 height 14
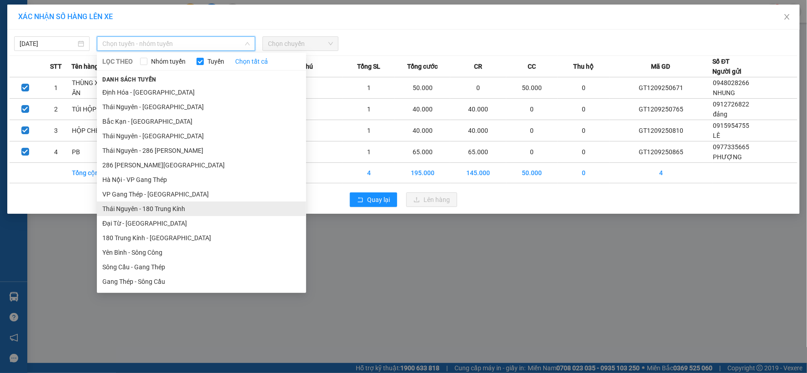
scroll to position [152, 0]
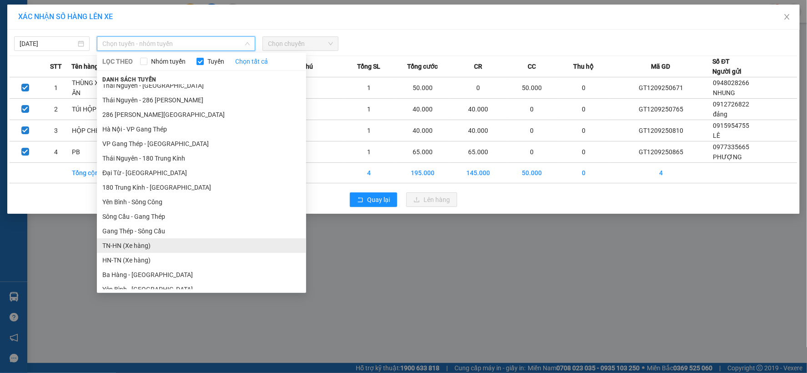
click at [121, 245] on li "TN-HN (Xe hàng)" at bounding box center [201, 245] width 209 height 15
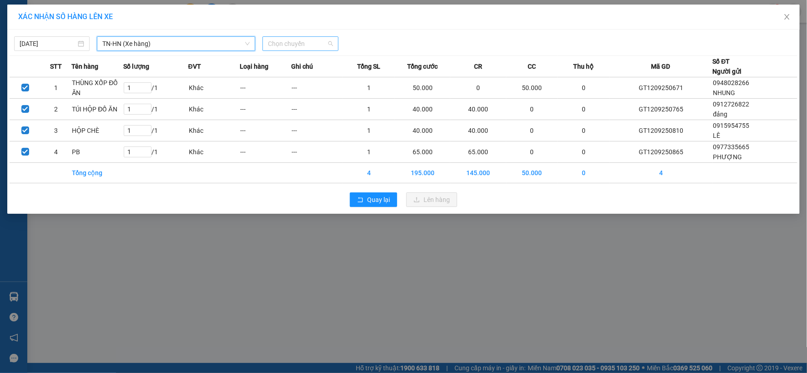
click at [317, 41] on span "Chọn chuyến" at bounding box center [300, 44] width 65 height 14
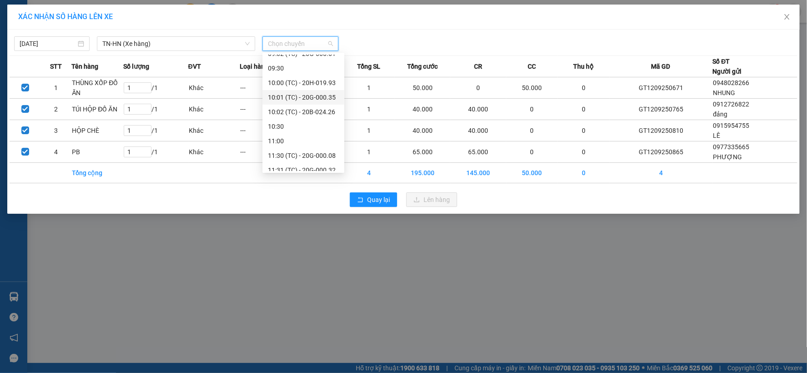
scroll to position [133, 0]
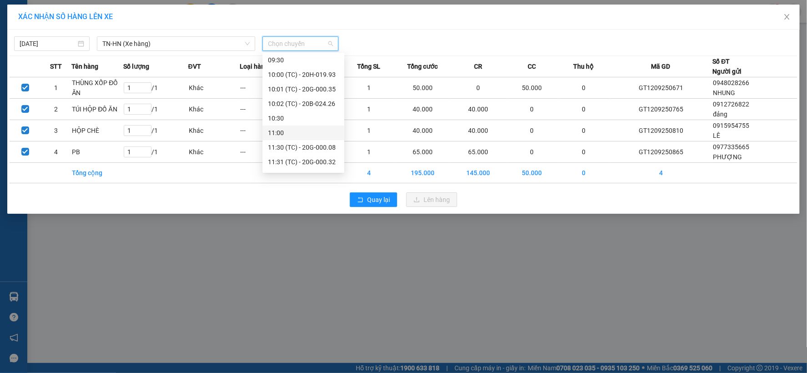
click at [278, 130] on div "11:00" at bounding box center [303, 133] width 71 height 10
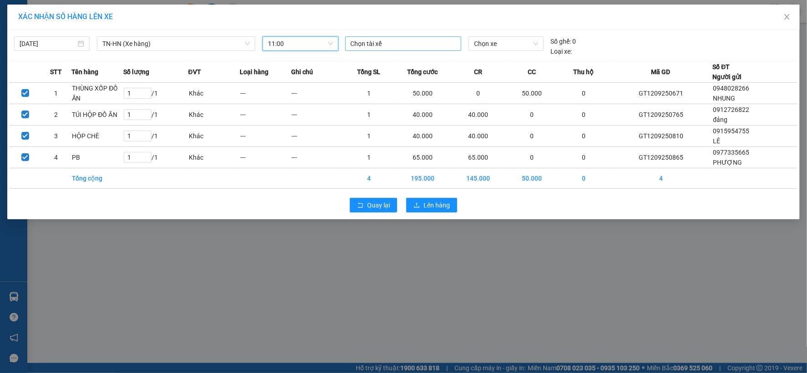
click at [399, 43] on div at bounding box center [403, 43] width 111 height 11
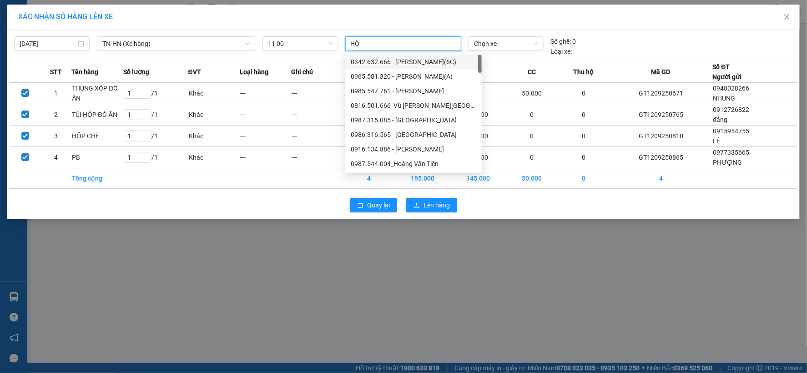
type input "HÒA"
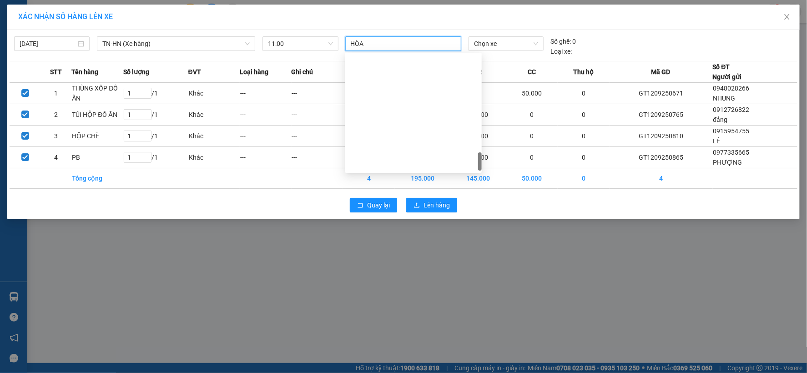
scroll to position [801, 0]
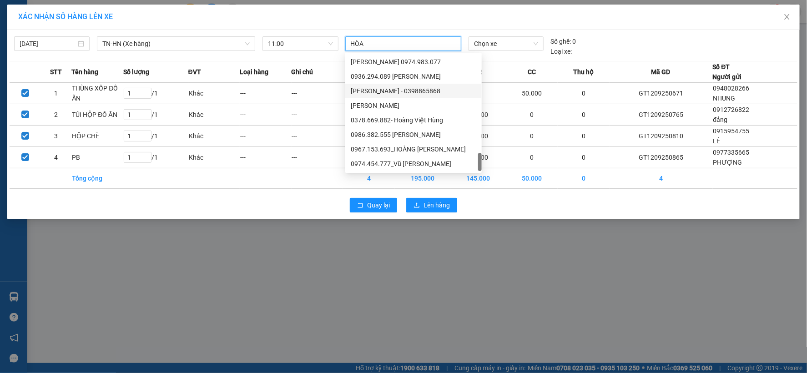
click at [374, 90] on div "[PERSON_NAME] - 0398865868" at bounding box center [414, 91] width 126 height 10
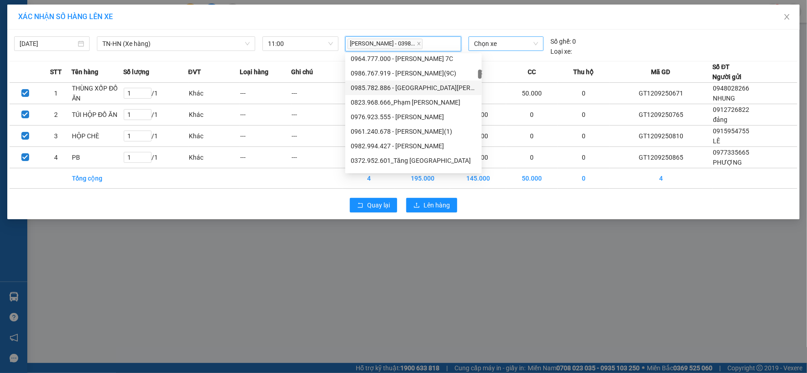
click at [517, 43] on span "Chọn xe" at bounding box center [506, 44] width 64 height 14
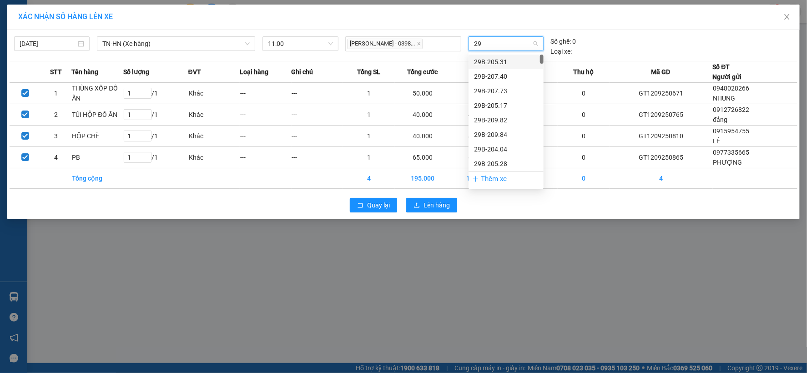
type input "29G"
click at [495, 58] on div "29G-003.96" at bounding box center [506, 62] width 64 height 10
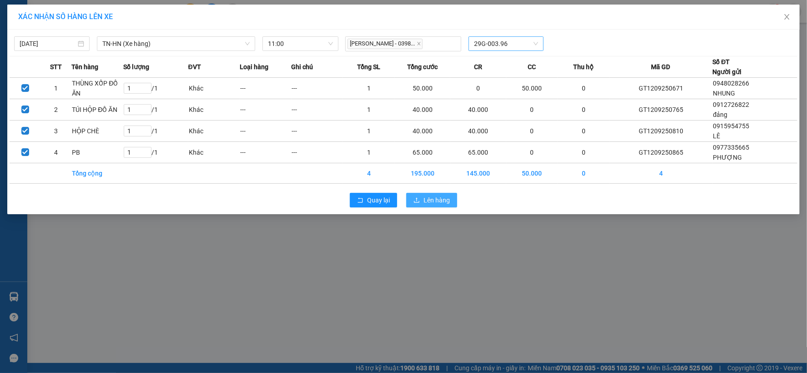
click at [440, 203] on span "Lên hàng" at bounding box center [437, 200] width 26 height 10
